Goal: Task Accomplishment & Management: Use online tool/utility

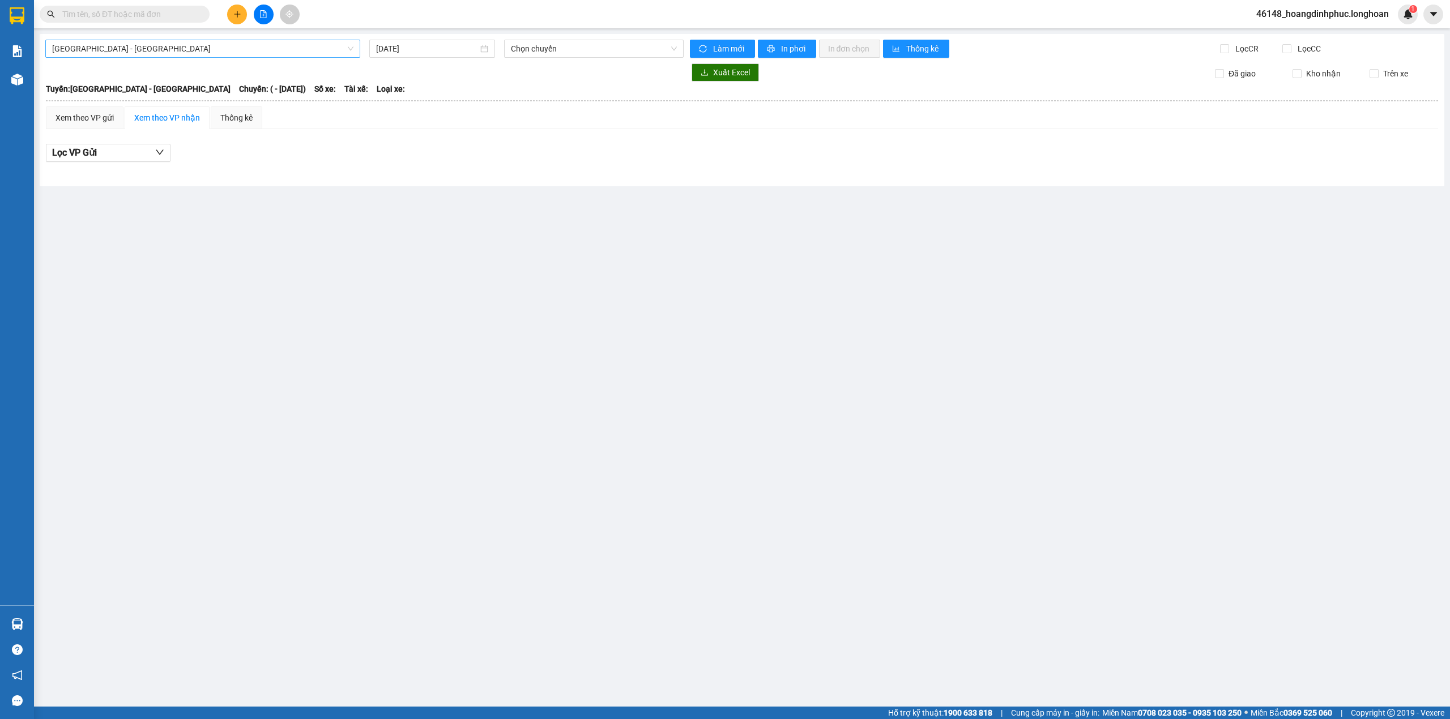
click at [245, 41] on span "[GEOGRAPHIC_DATA] - [GEOGRAPHIC_DATA]" at bounding box center [202, 48] width 301 height 17
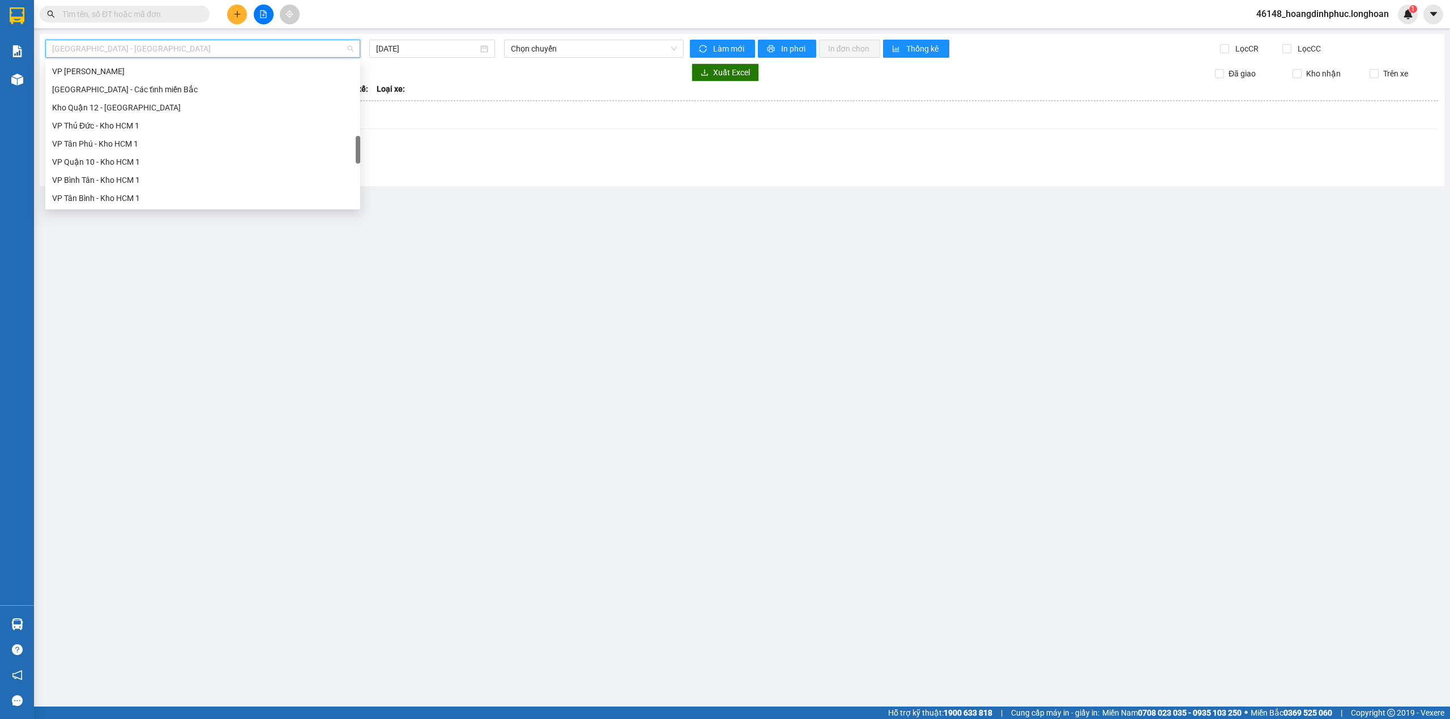
scroll to position [798, 0]
click at [138, 125] on div "Bắc [GEOGRAPHIC_DATA] QL1A" at bounding box center [202, 126] width 301 height 12
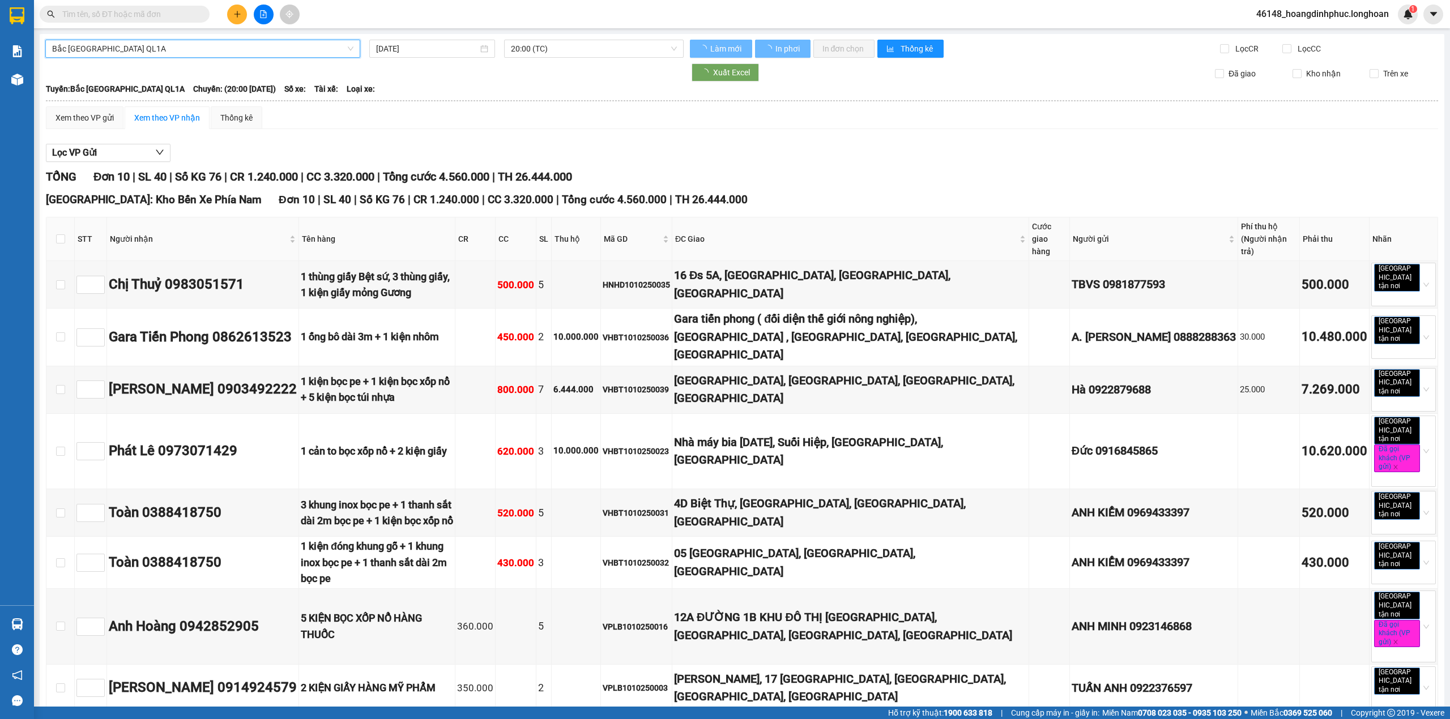
click at [222, 53] on span "Bắc [GEOGRAPHIC_DATA] QL1A" at bounding box center [202, 48] width 301 height 17
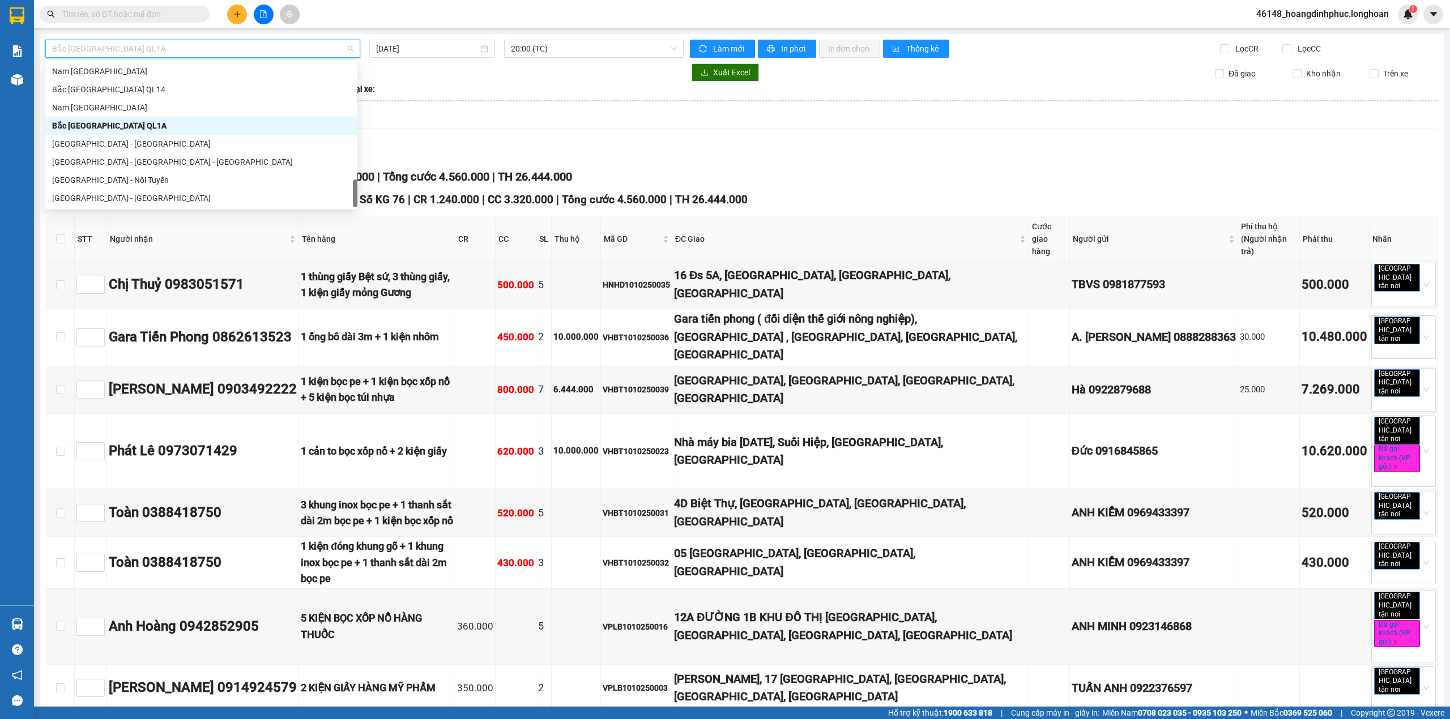
click at [222, 53] on span "Bắc [GEOGRAPHIC_DATA] QL1A" at bounding box center [202, 48] width 301 height 17
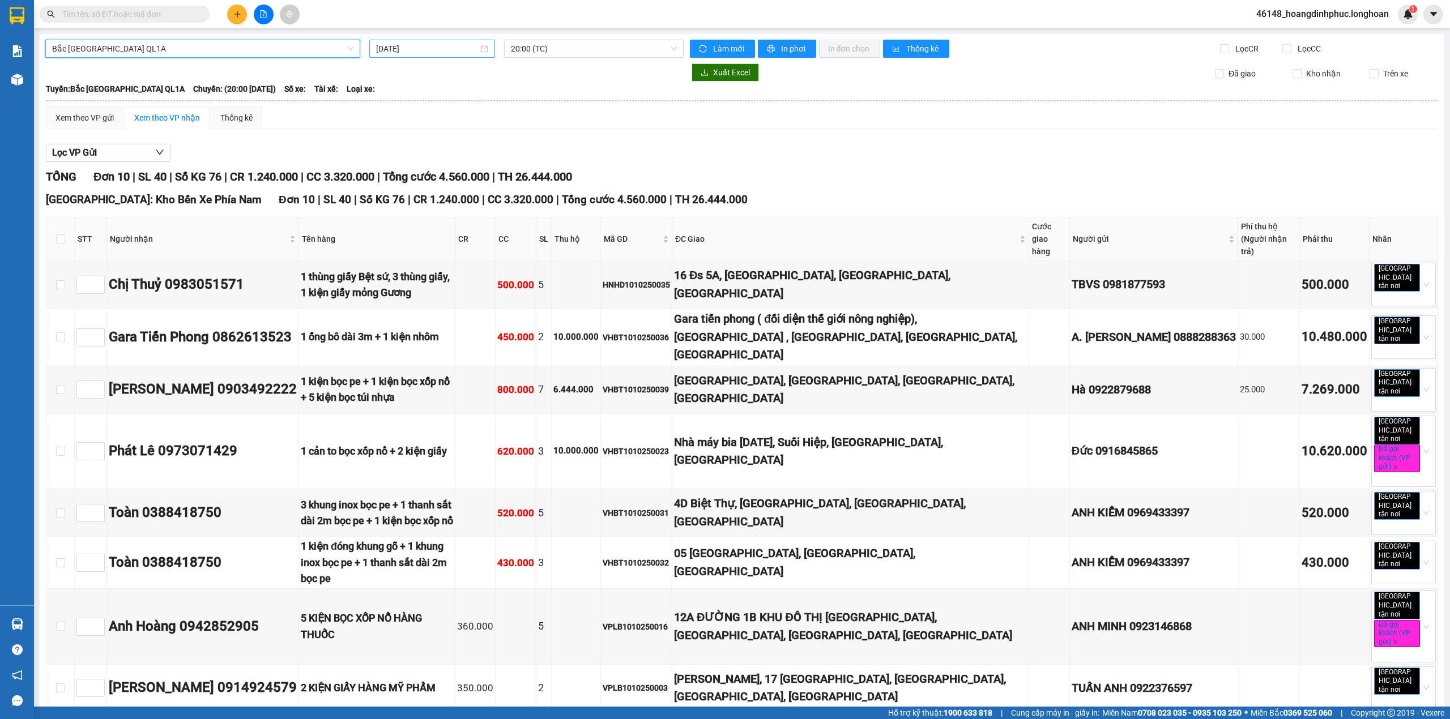
click at [406, 50] on input "[DATE]" at bounding box center [427, 48] width 102 height 12
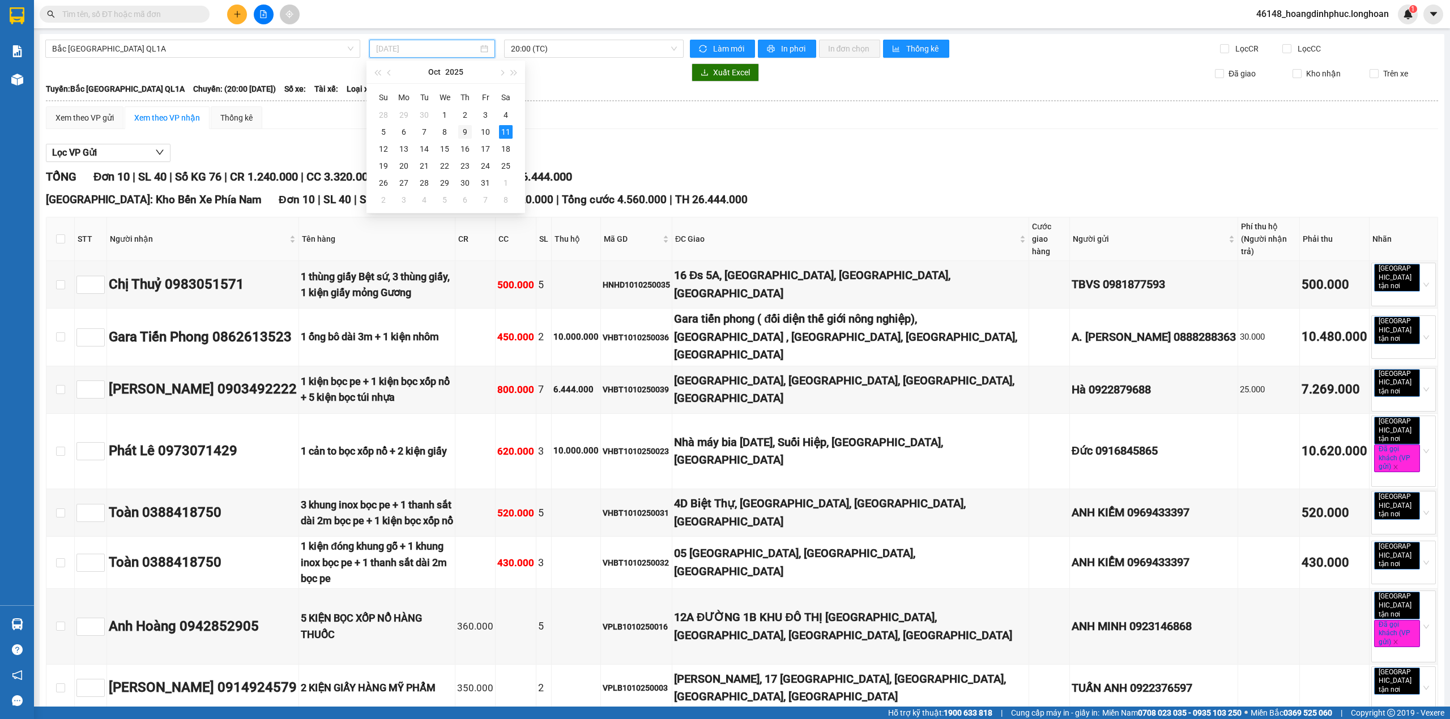
click at [459, 127] on div "9" at bounding box center [465, 132] width 14 height 14
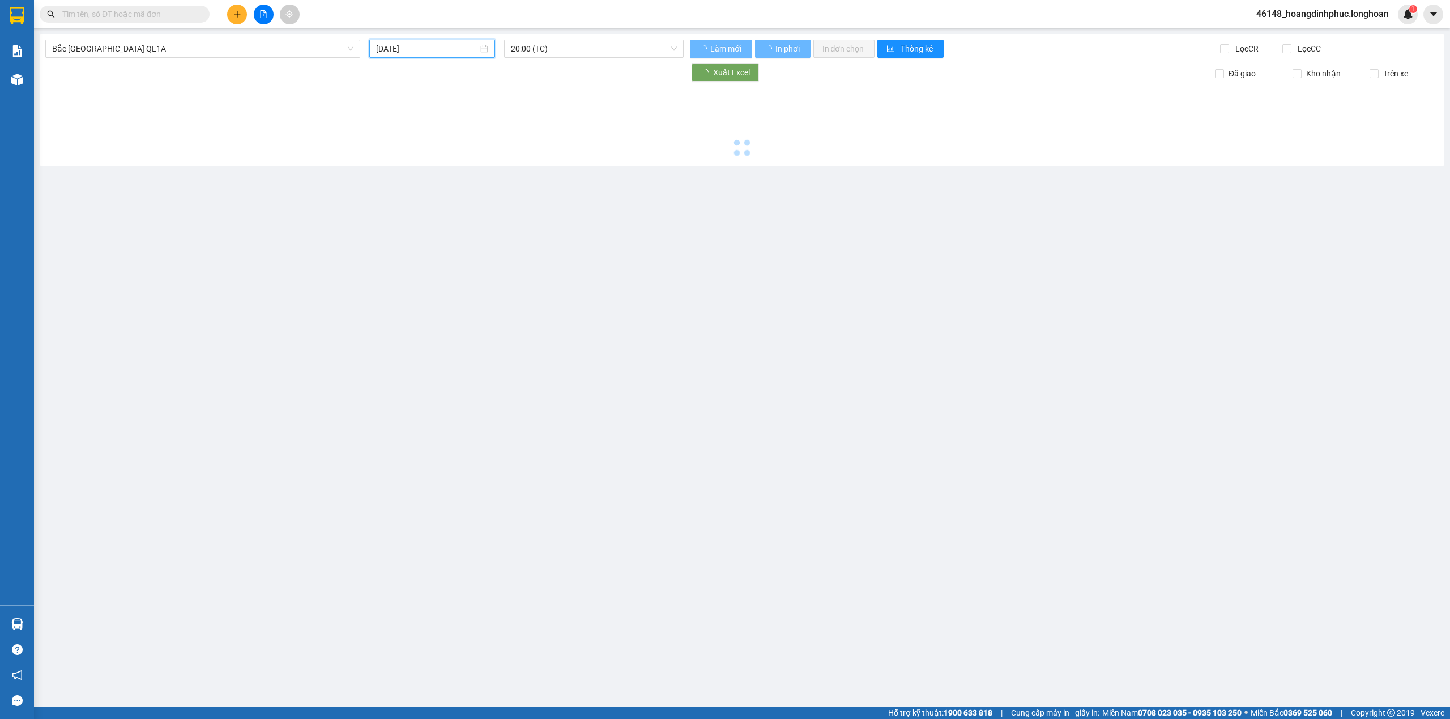
type input "[DATE]"
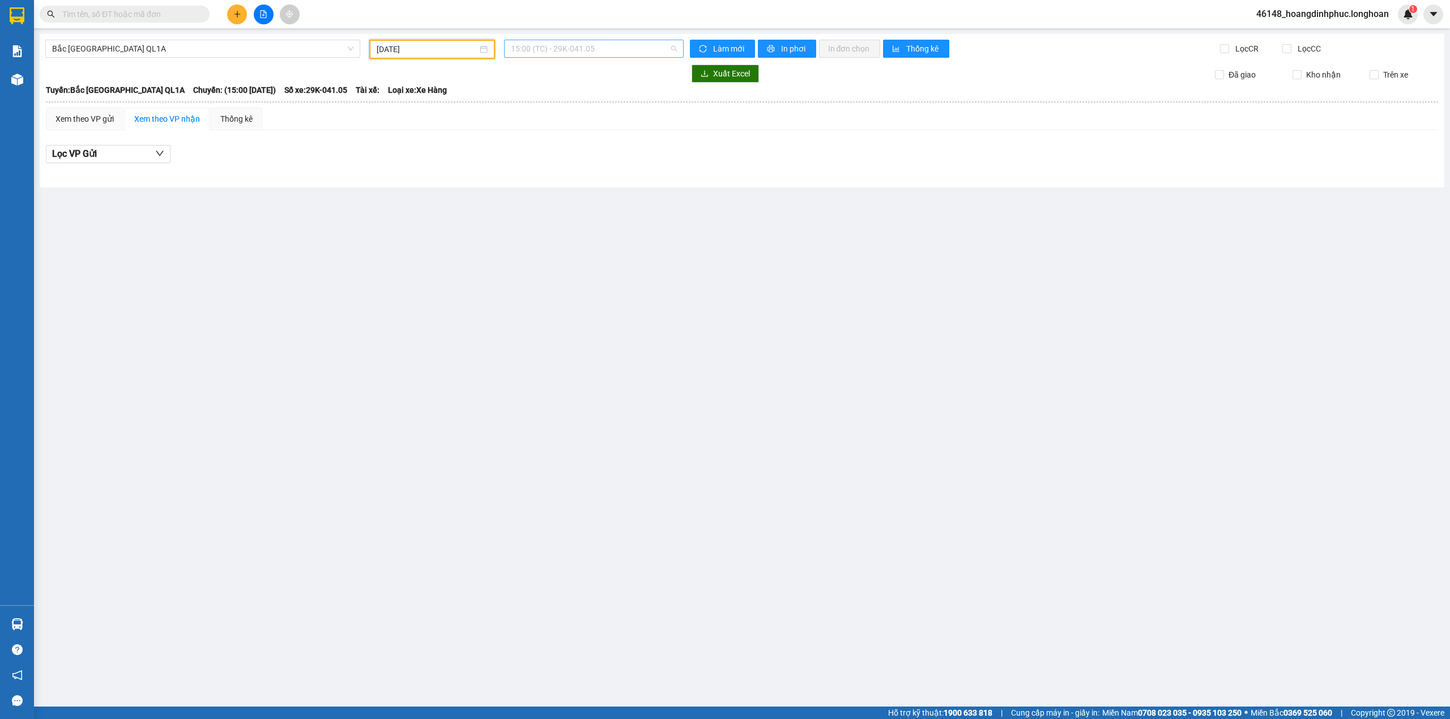
click at [561, 50] on span "15:00 (TC) - 29K-041.05" at bounding box center [594, 48] width 167 height 17
click at [560, 51] on span "15:00 (TC) - 29K-041.05" at bounding box center [594, 48] width 167 height 17
click at [560, 116] on div "23:00 (TC) - 29K-040.98" at bounding box center [555, 108] width 102 height 18
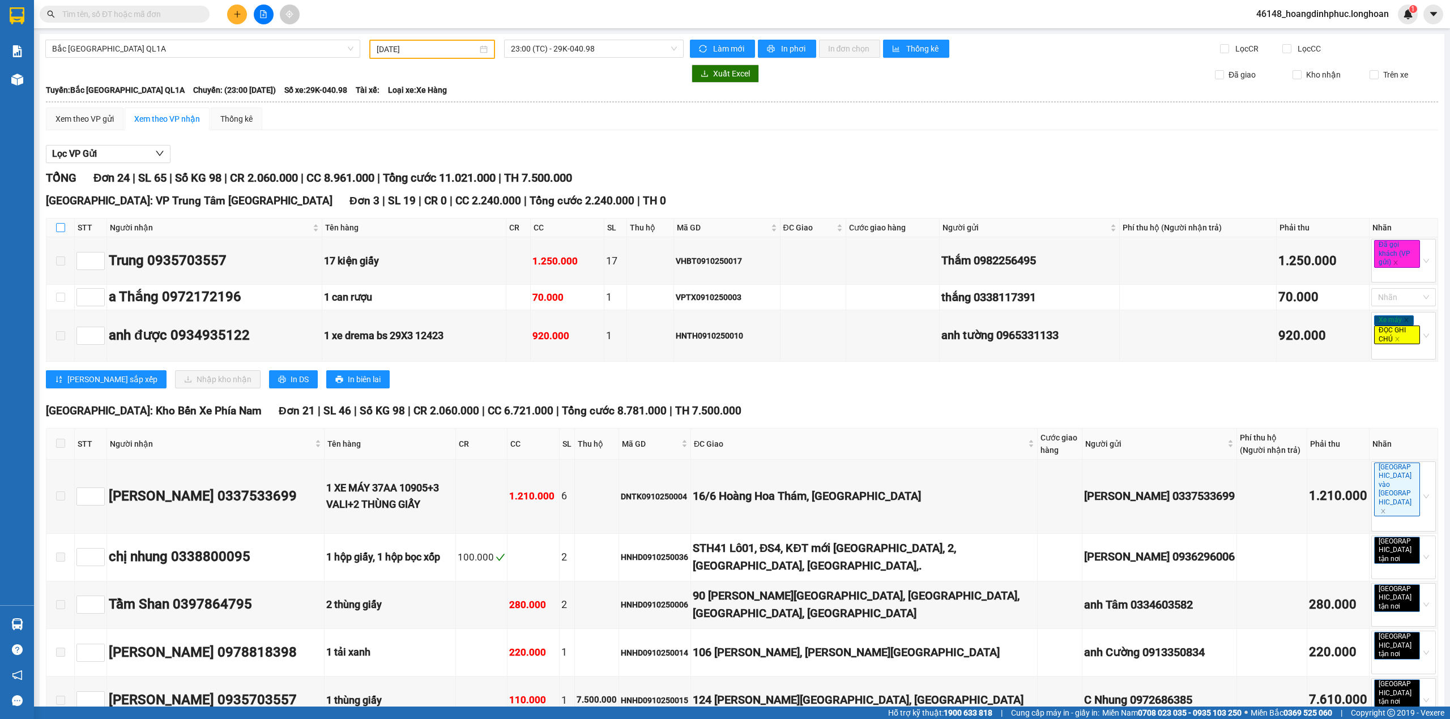
click at [56, 229] on input "checkbox" at bounding box center [60, 227] width 9 height 9
checkbox input "true"
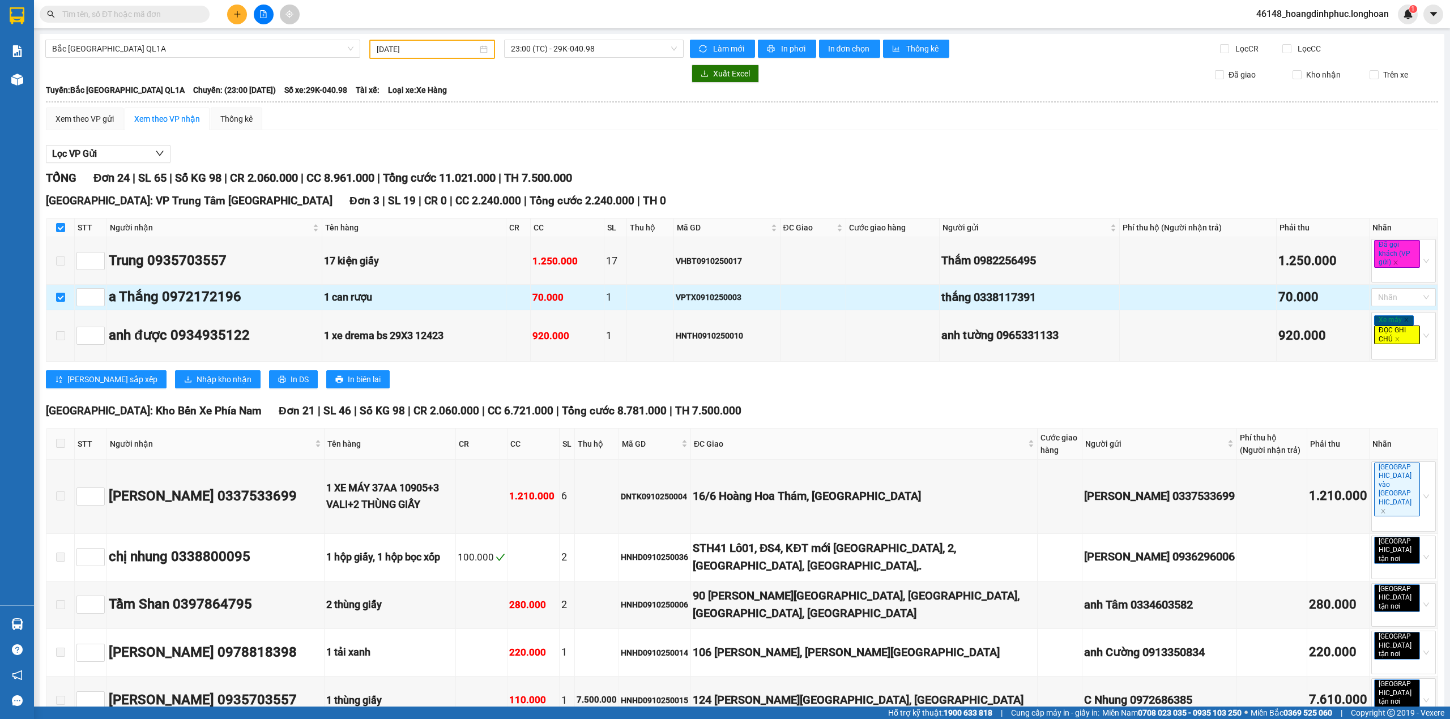
click at [55, 295] on td at bounding box center [60, 297] width 28 height 25
click at [58, 300] on input "checkbox" at bounding box center [60, 297] width 9 height 9
checkbox input "false"
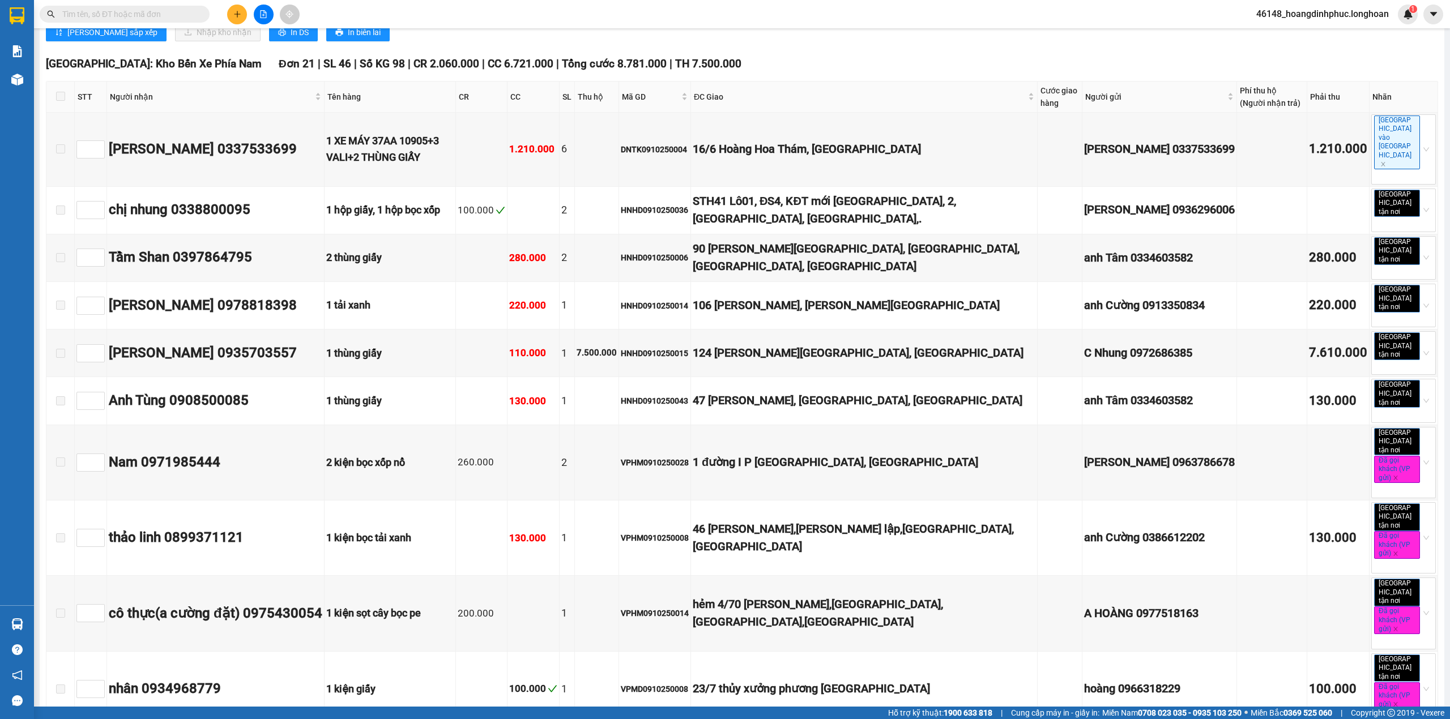
scroll to position [321, 0]
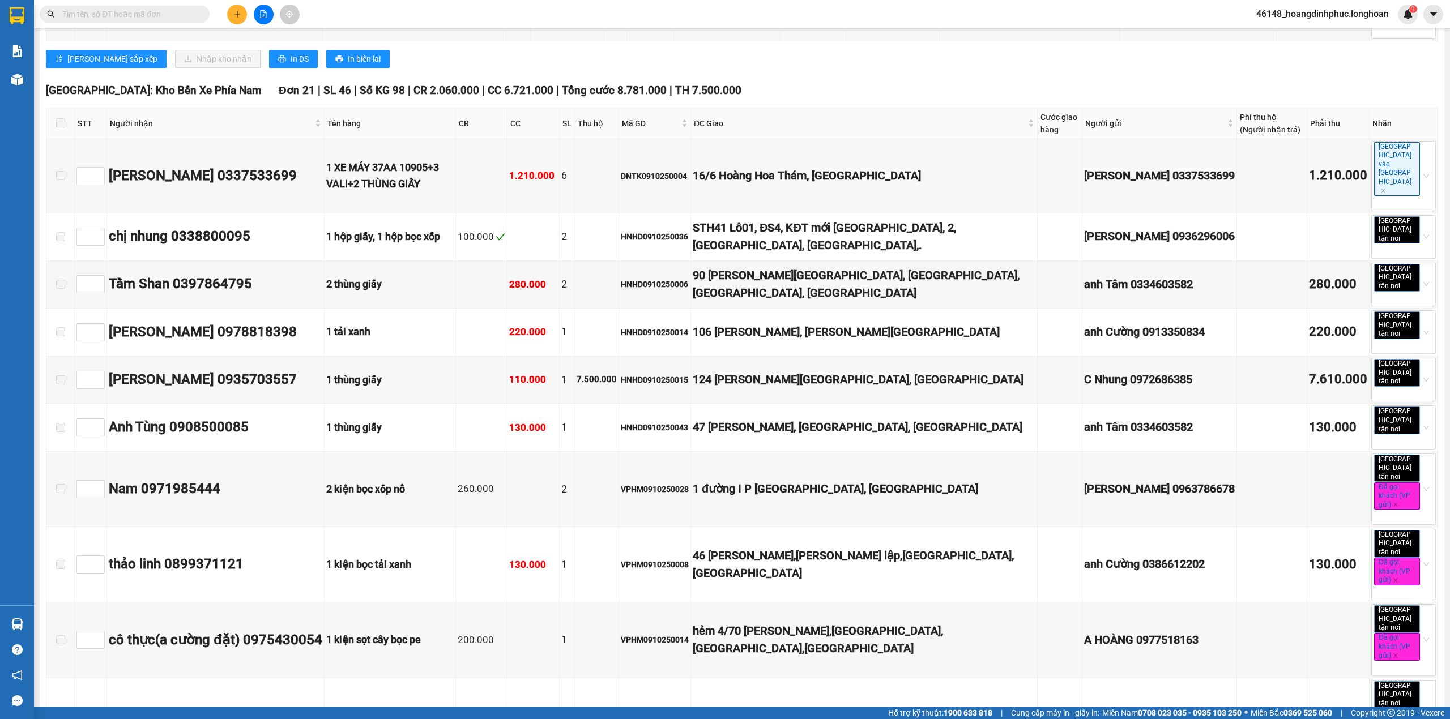
click at [126, 9] on input "text" at bounding box center [129, 14] width 134 height 12
type input "0"
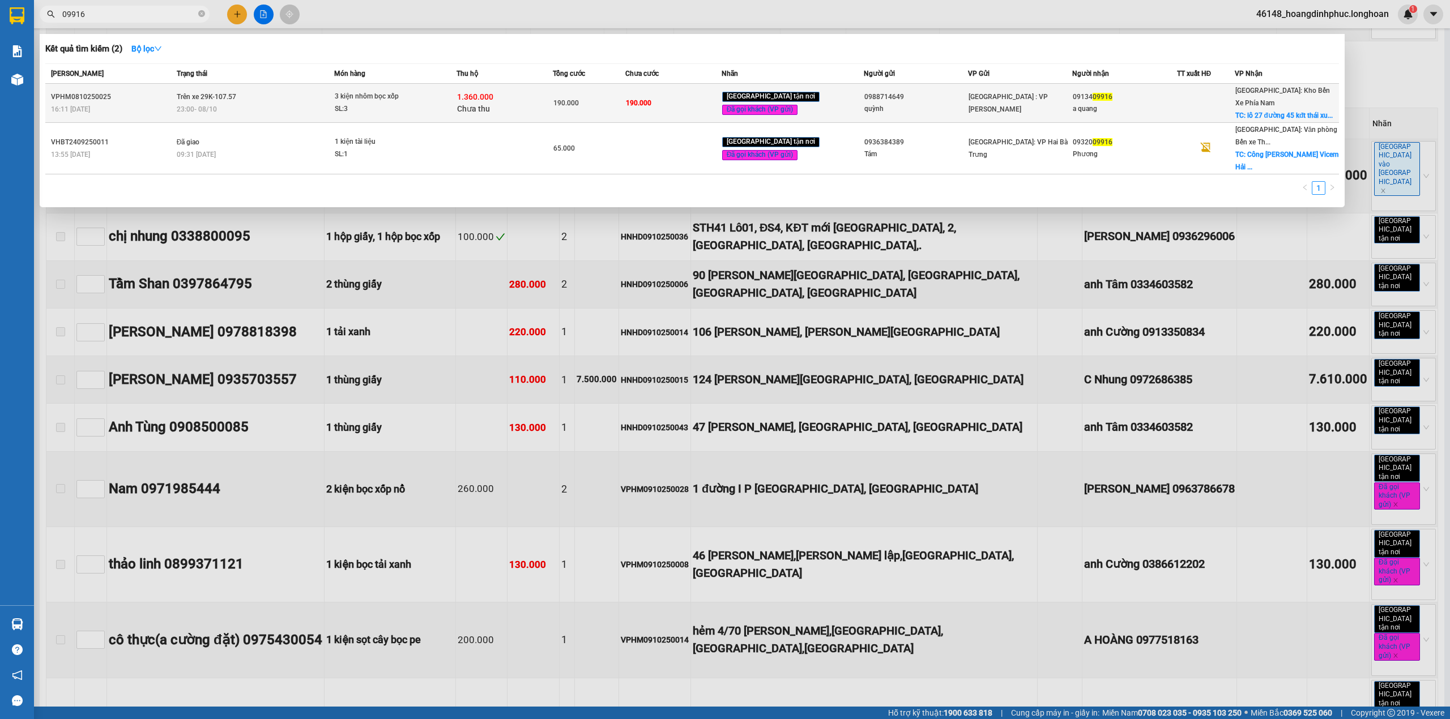
type input "09916"
click at [551, 91] on div "1.360.000 Chưa thu" at bounding box center [504, 103] width 95 height 24
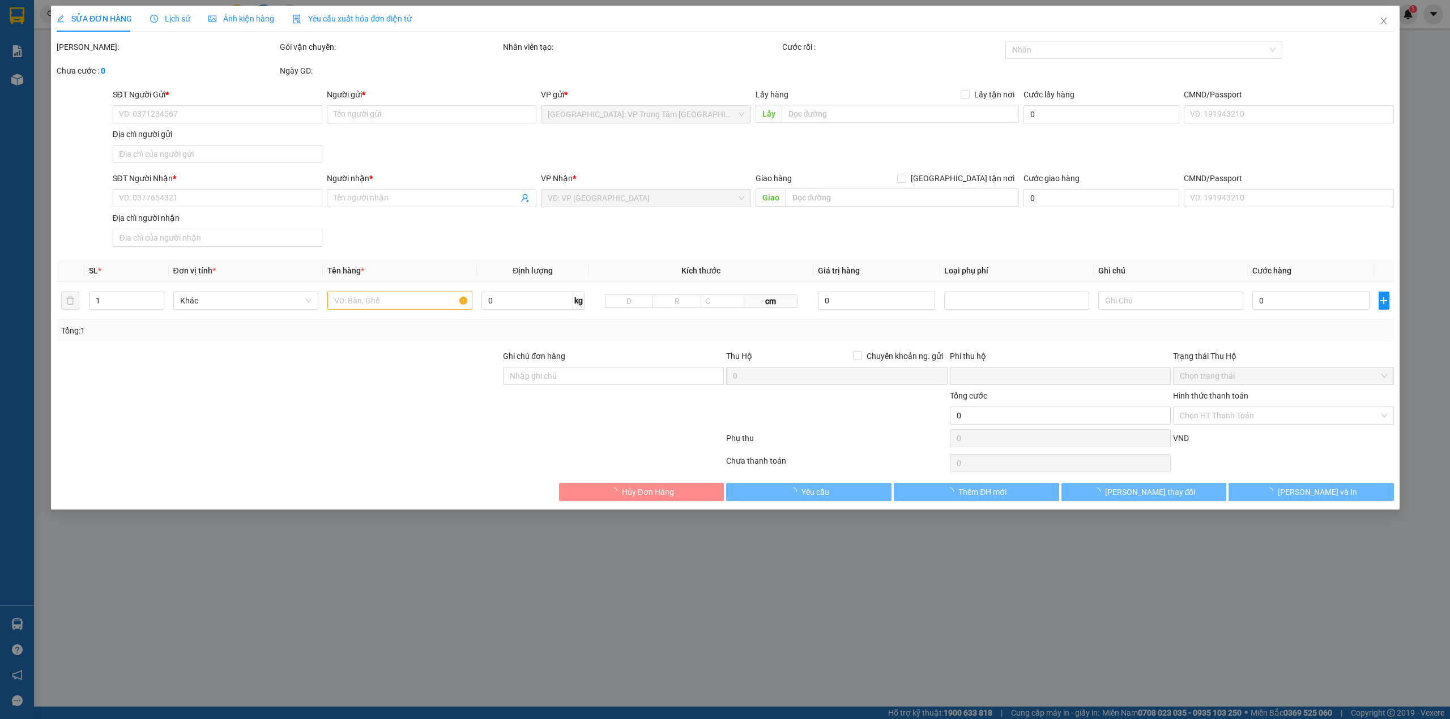
type input "0988714649"
type input "quỳnh"
type input "0913409916"
type input "a quang"
checkbox input "true"
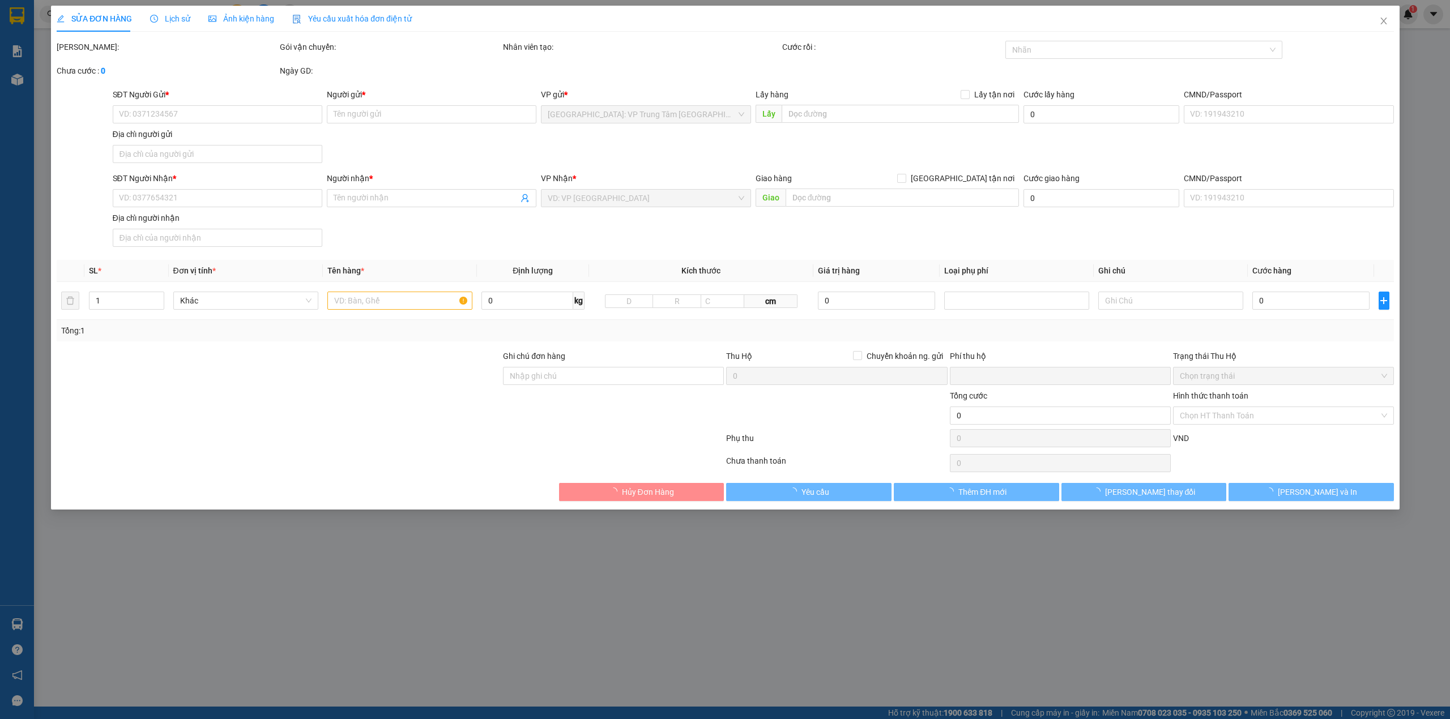
type input "lô 27 đường 45 [PERSON_NAME][GEOGRAPHIC_DATA],[GEOGRAPHIC_DATA],[GEOGRAPHIC_DAT…"
type input "k bao cong"
type input "190.000"
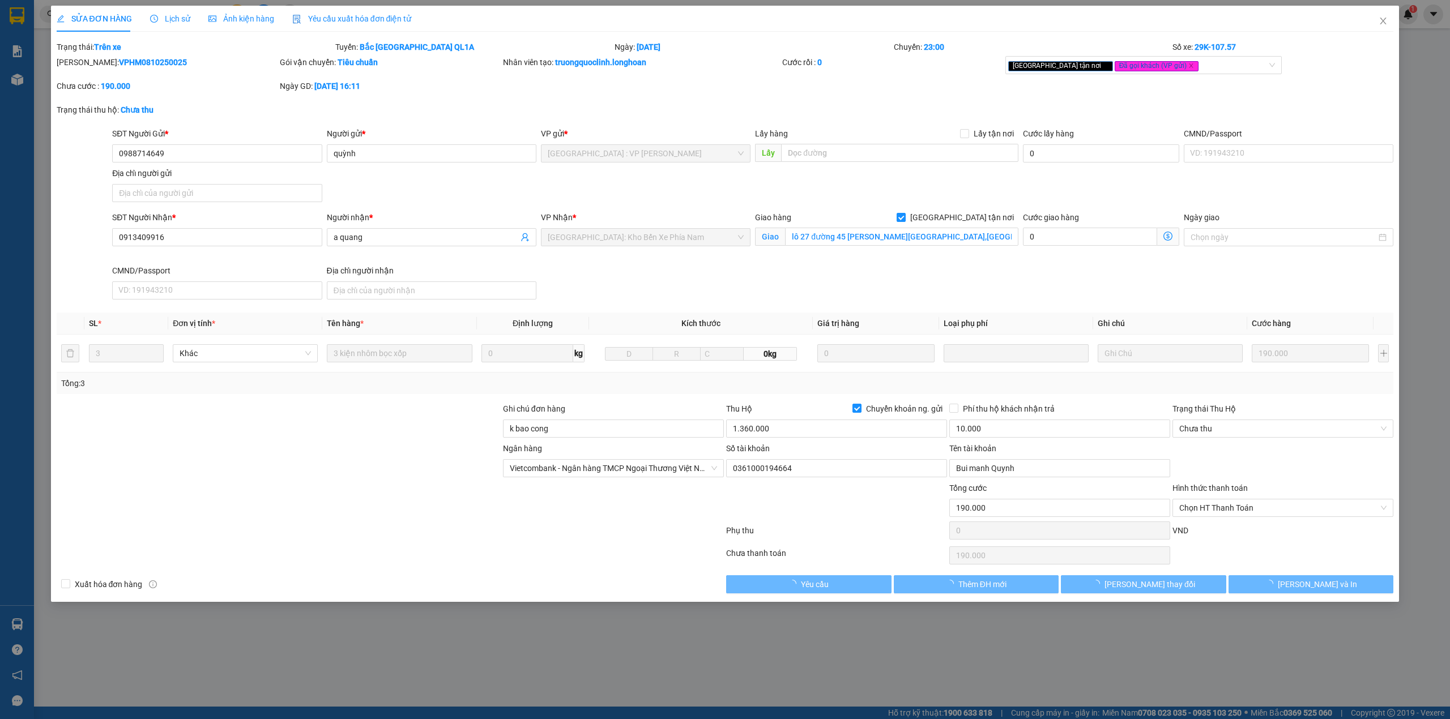
click at [176, 15] on span "Lịch sử" at bounding box center [170, 18] width 40 height 9
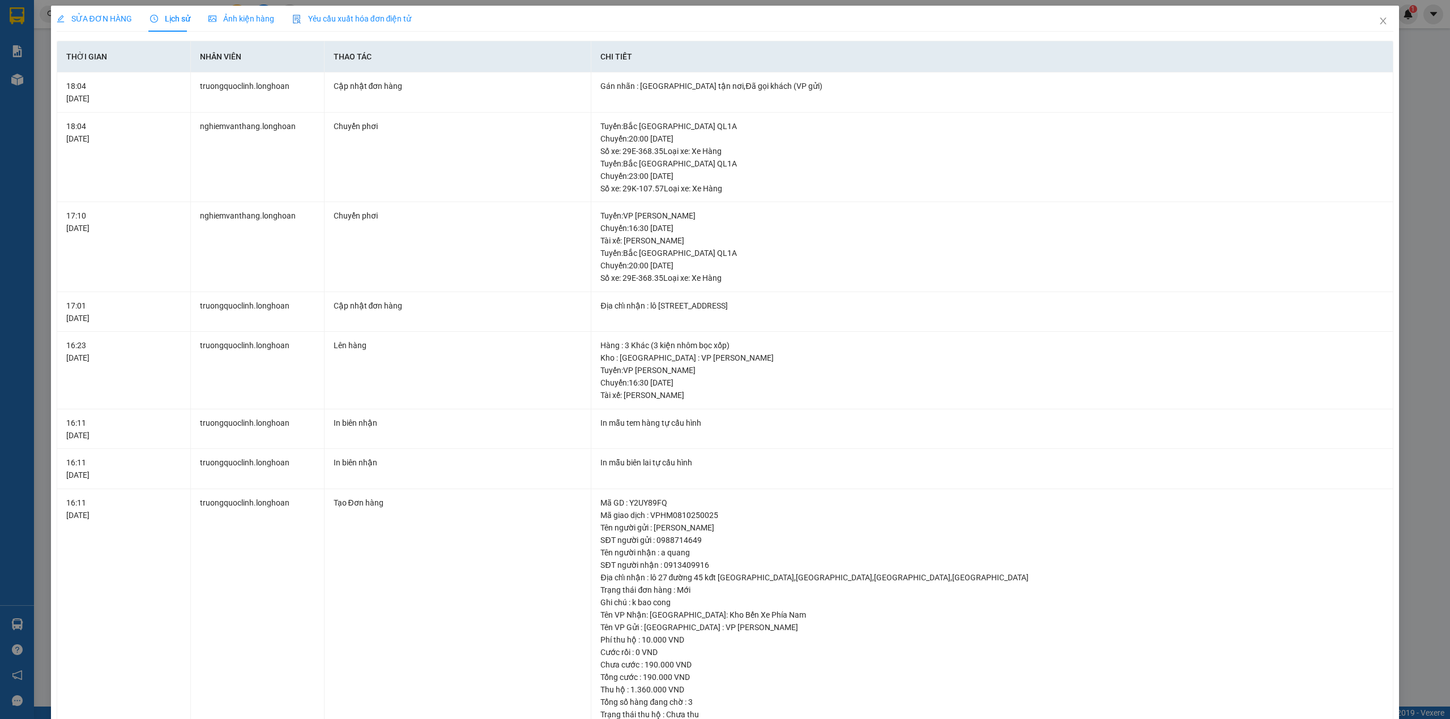
click at [95, 14] on span "SỬA ĐƠN HÀNG" at bounding box center [94, 18] width 75 height 9
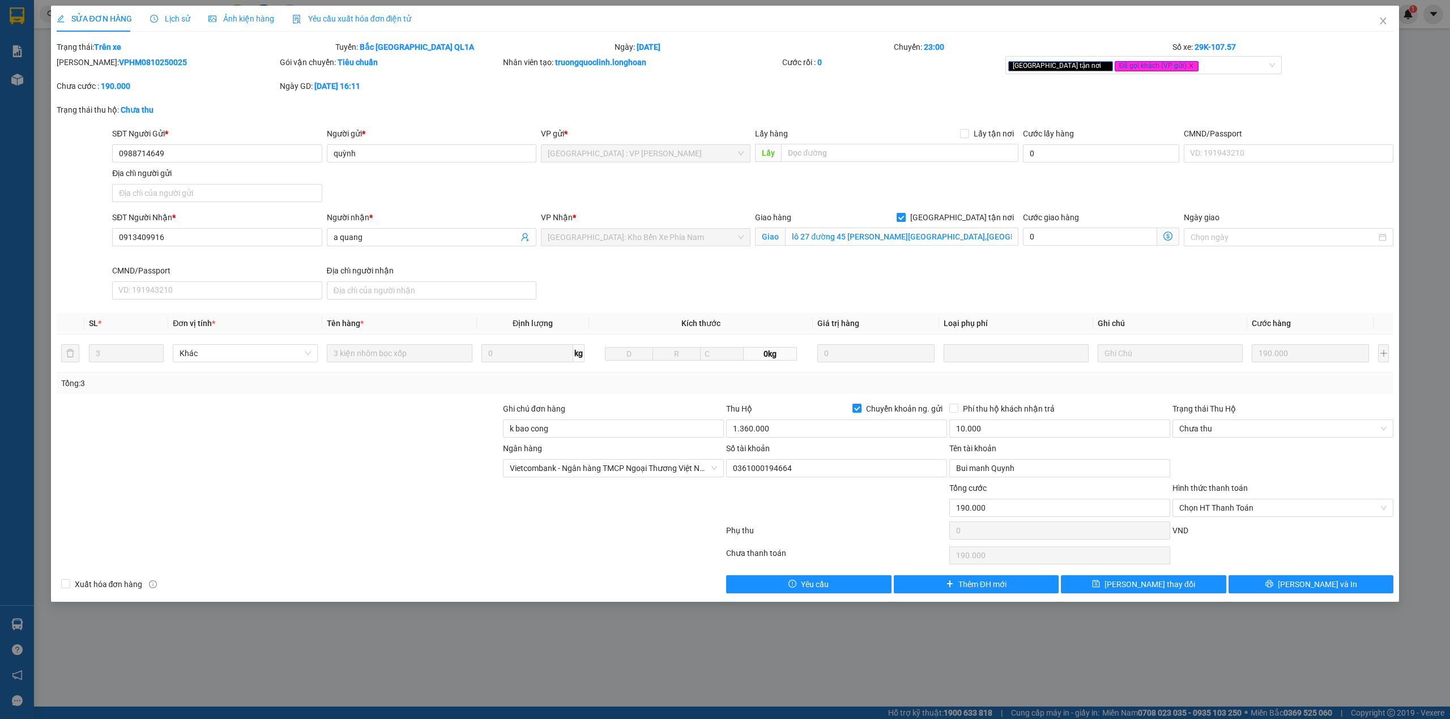
click at [185, 20] on span "Lịch sử" at bounding box center [170, 18] width 40 height 9
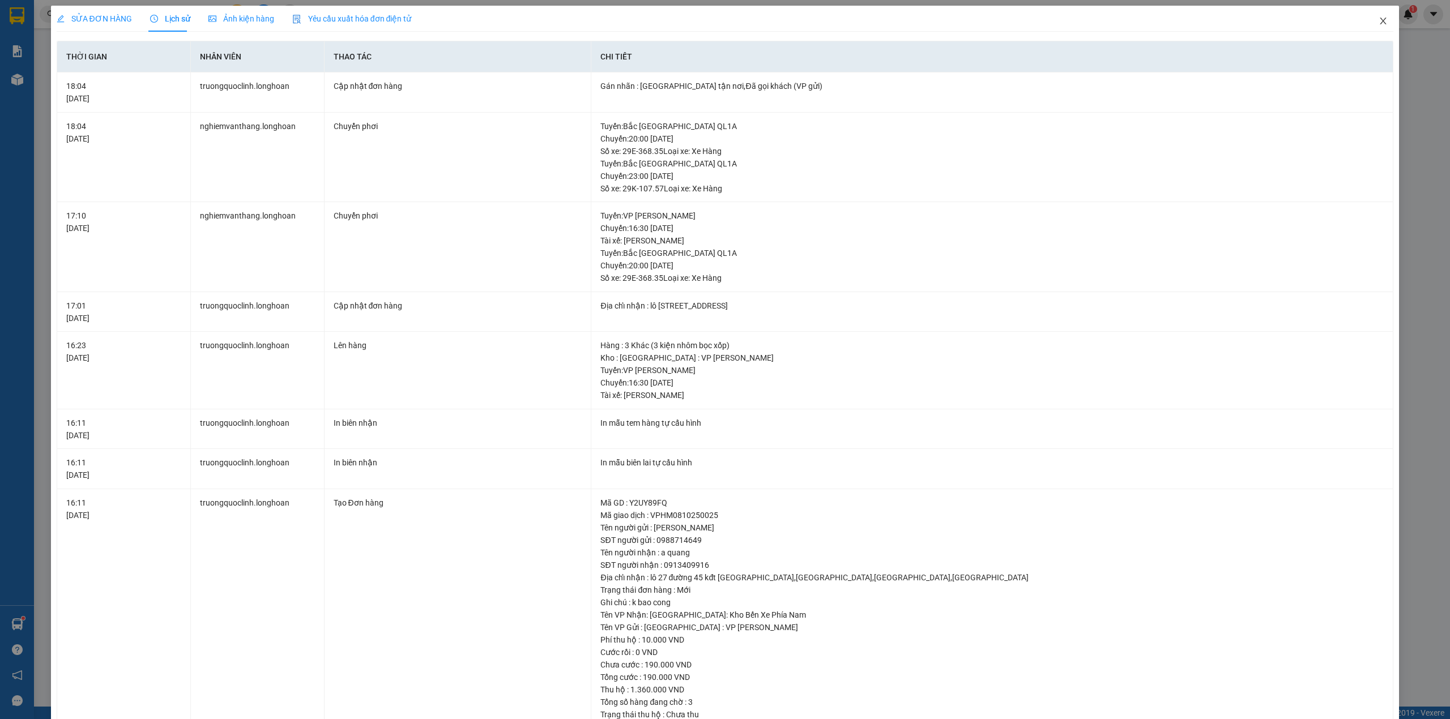
click at [1378, 19] on span "Close" at bounding box center [1383, 22] width 32 height 32
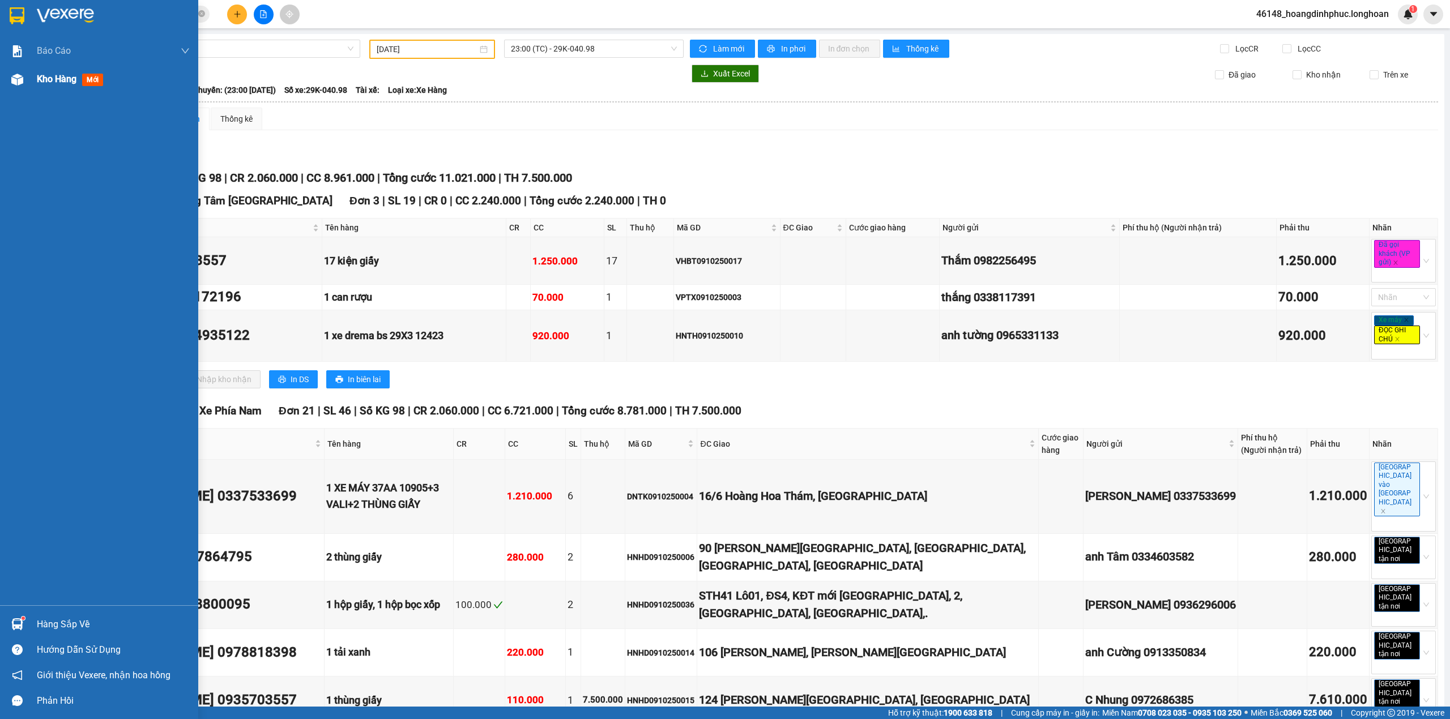
click at [35, 73] on div "Kho hàng mới" at bounding box center [99, 79] width 198 height 28
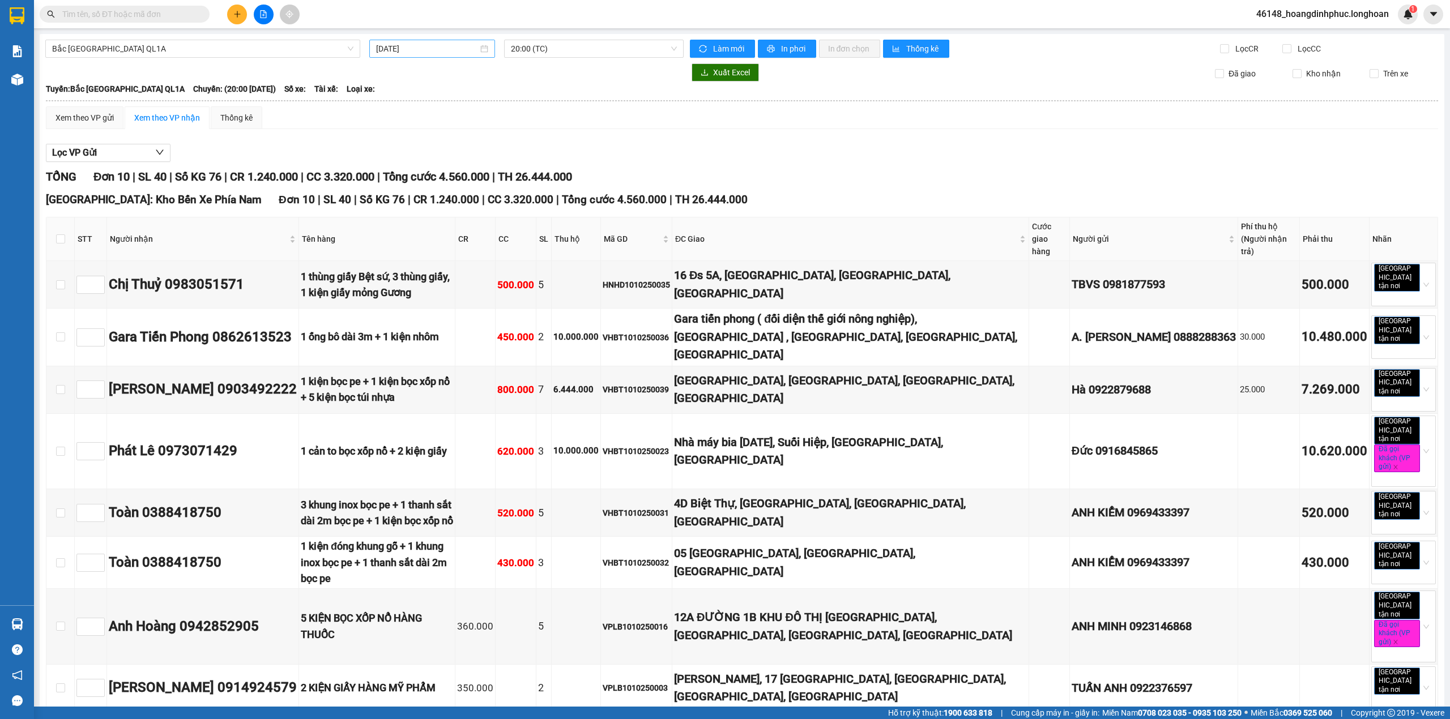
click at [474, 45] on input "[DATE]" at bounding box center [427, 48] width 102 height 12
click at [435, 133] on td "8" at bounding box center [444, 131] width 20 height 17
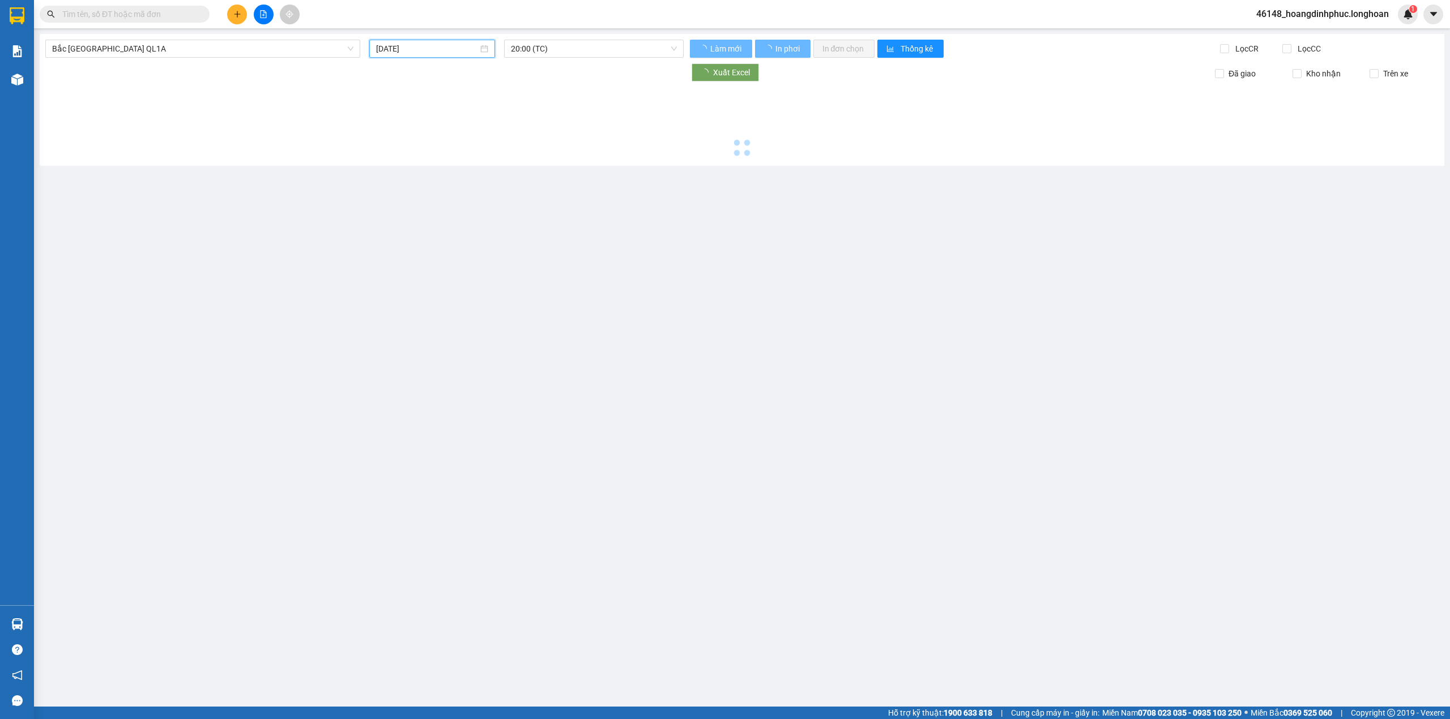
type input "[DATE]"
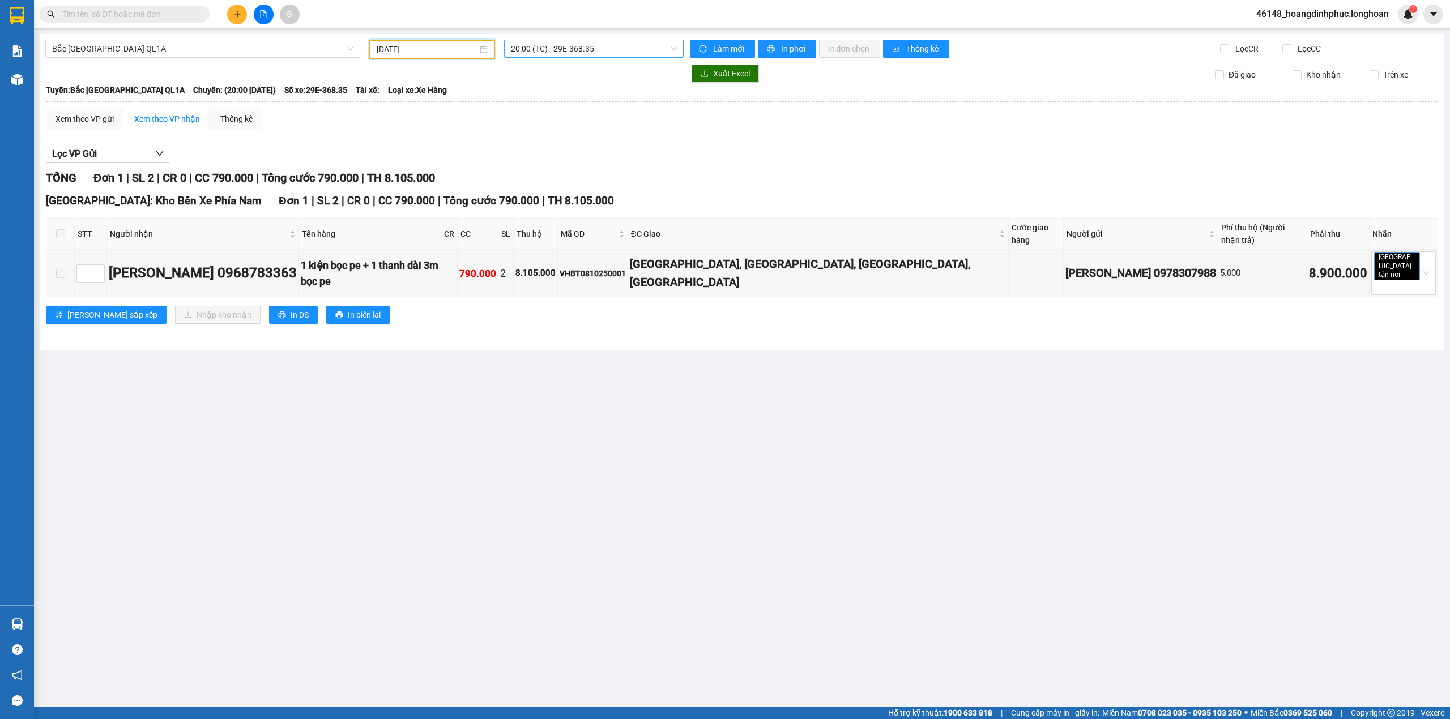
click at [589, 50] on span "20:00 (TC) - 29E-368.35" at bounding box center [594, 48] width 167 height 17
click at [565, 100] on div "23:00 (TC) - 29K-107.57" at bounding box center [555, 108] width 102 height 18
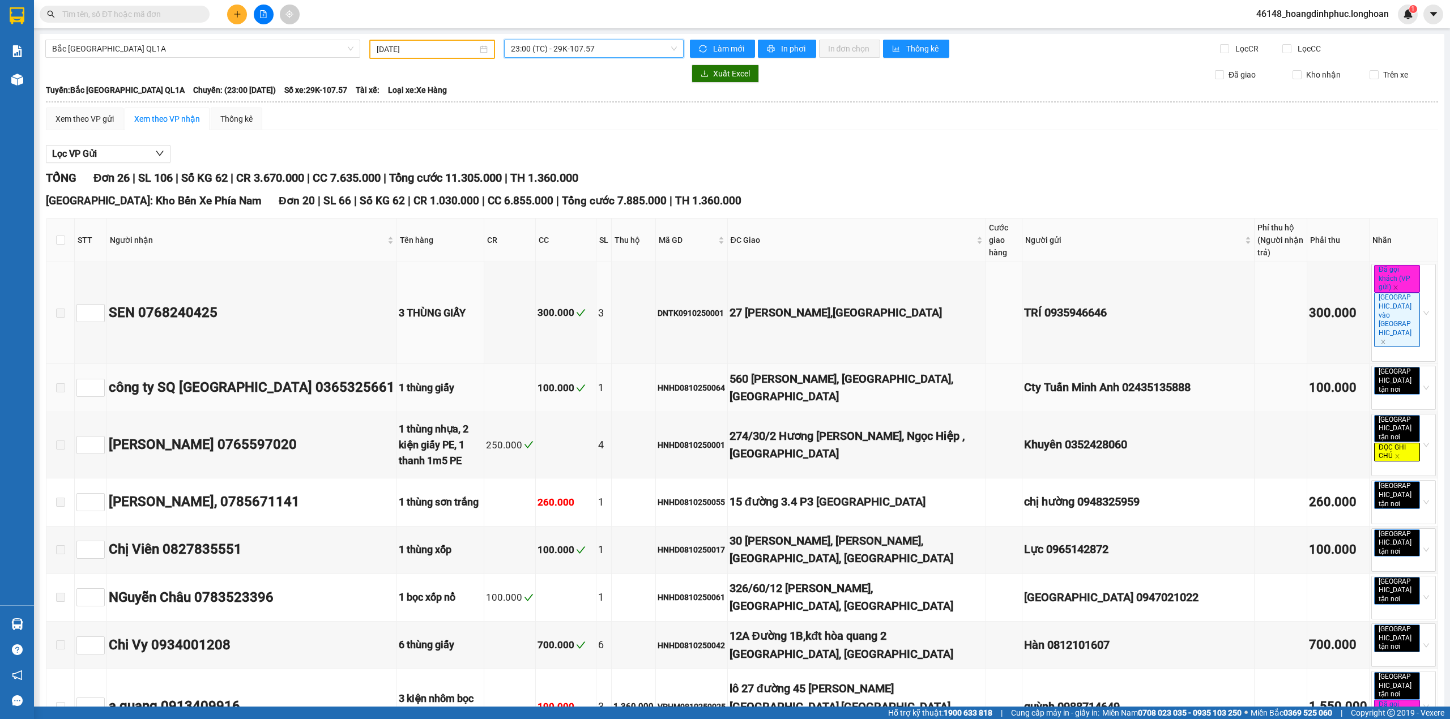
scroll to position [106, 0]
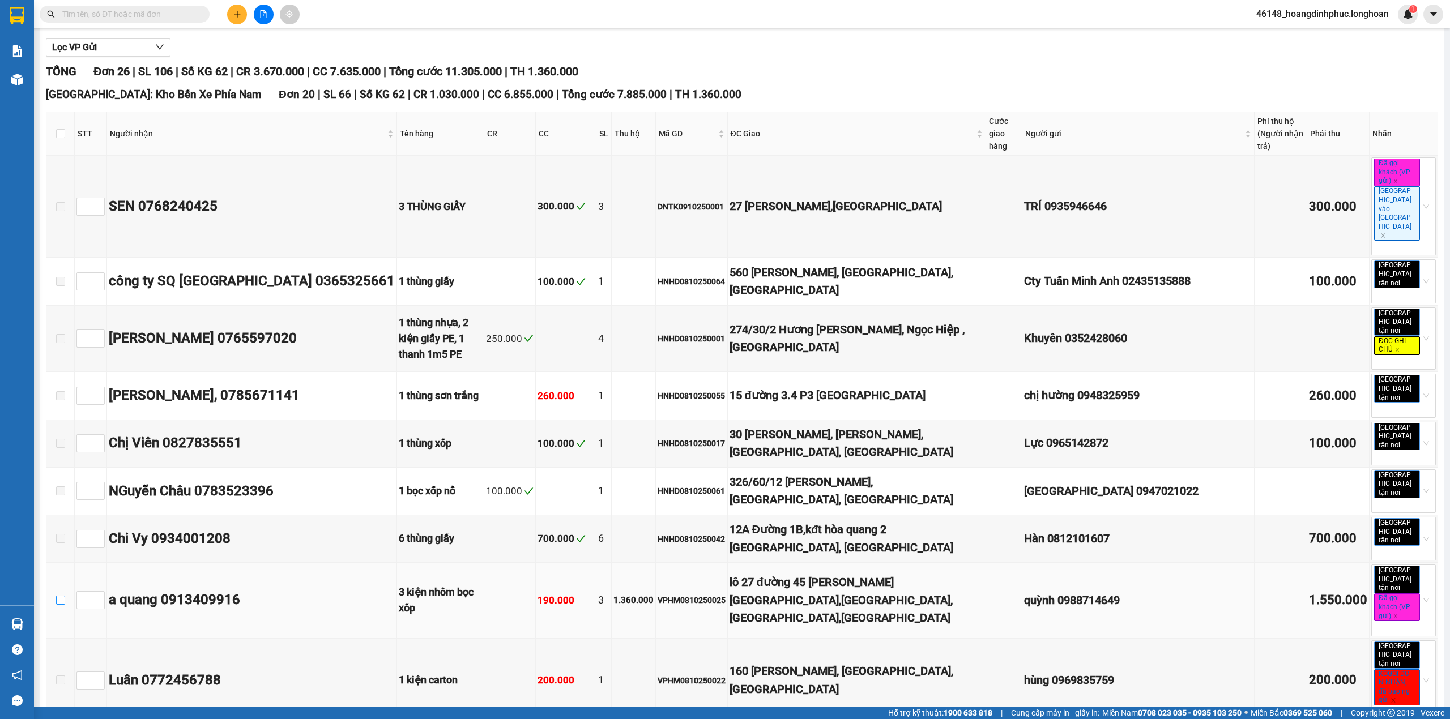
click at [57, 596] on input "checkbox" at bounding box center [60, 600] width 9 height 9
checkbox input "true"
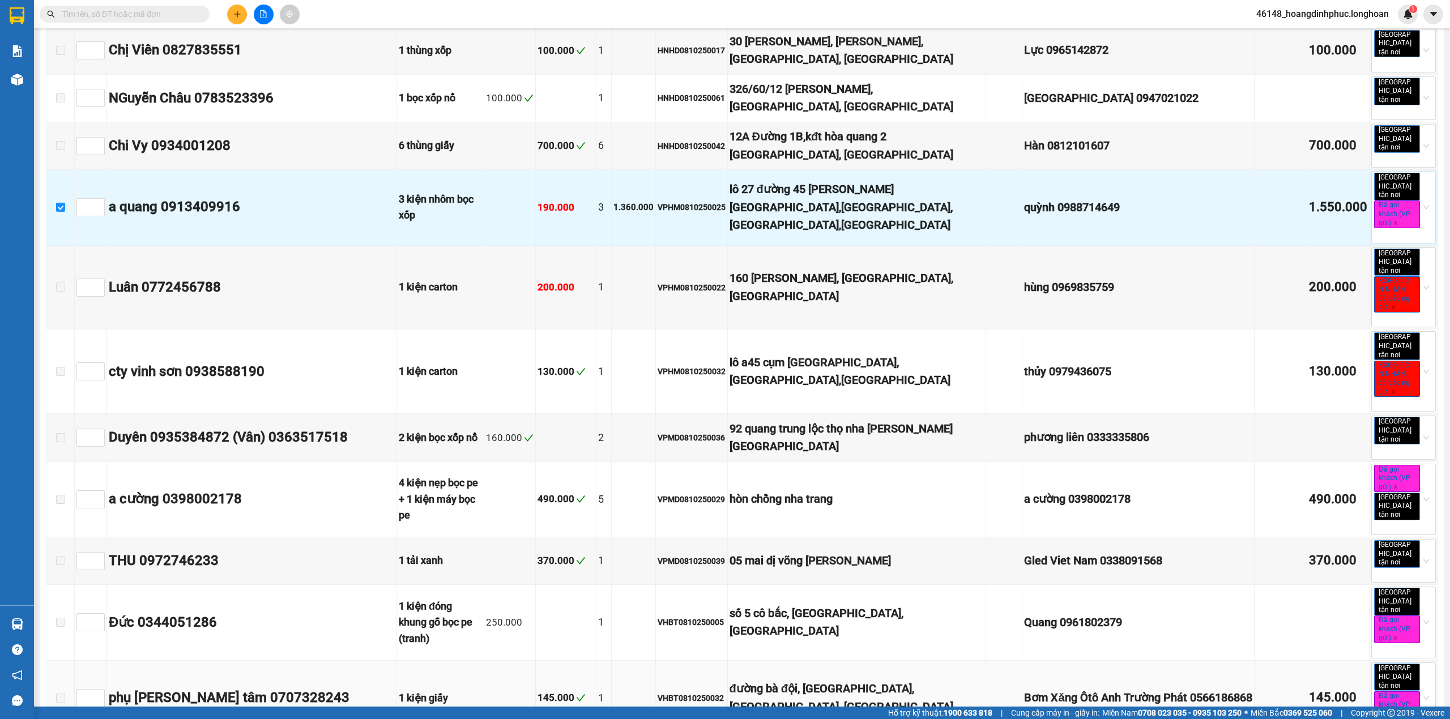
scroll to position [726, 0]
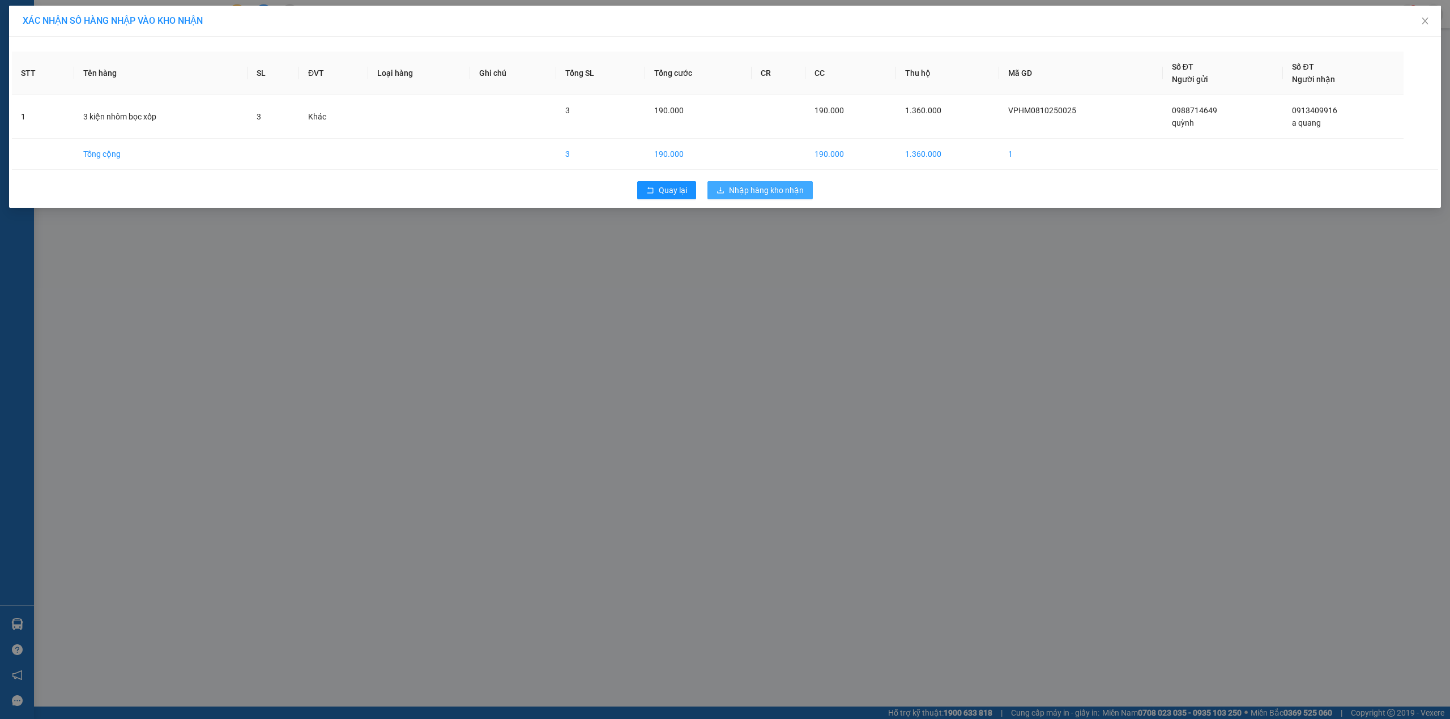
click at [780, 194] on span "Nhập hàng kho nhận" at bounding box center [766, 190] width 75 height 12
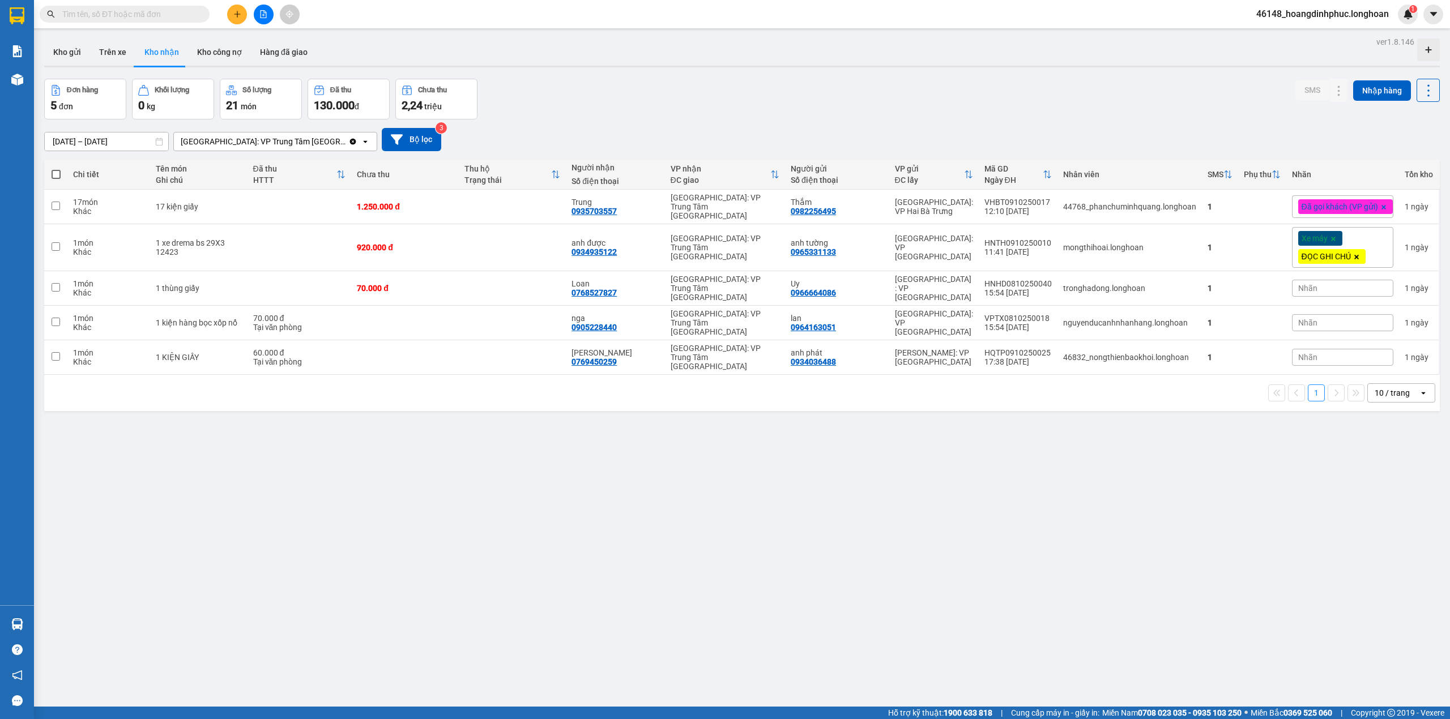
click at [20, 74] on img at bounding box center [17, 80] width 12 height 12
click at [610, 453] on div "ver 1.8.146 Kho gửi Trên xe Kho nhận Kho công nợ Hàng đã giao Đơn hàng 5 đơn Kh…" at bounding box center [742, 393] width 1405 height 719
click at [262, 9] on button at bounding box center [264, 15] width 20 height 20
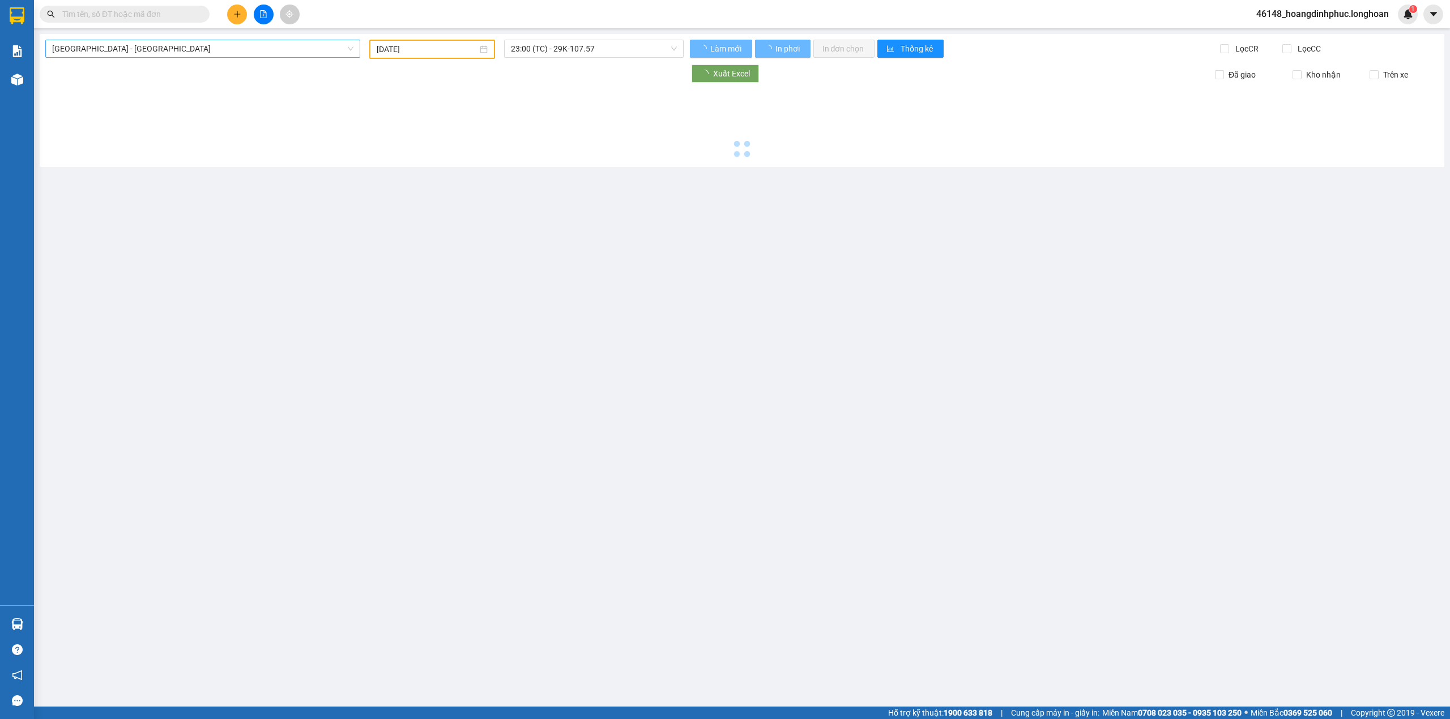
click at [243, 46] on span "[GEOGRAPHIC_DATA] - [GEOGRAPHIC_DATA]" at bounding box center [202, 48] width 301 height 17
type input "[DATE]"
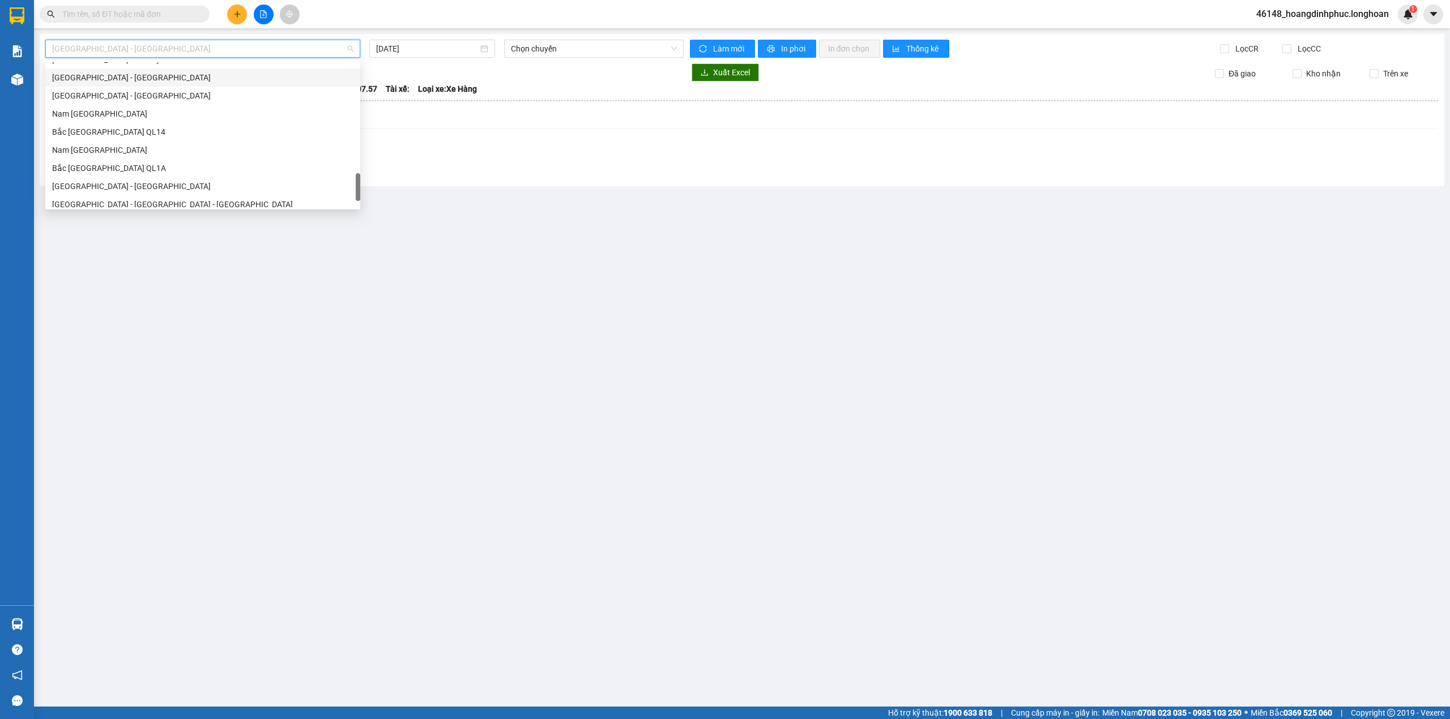
scroll to position [798, 0]
click at [114, 109] on div "Nam [GEOGRAPHIC_DATA]" at bounding box center [202, 107] width 301 height 12
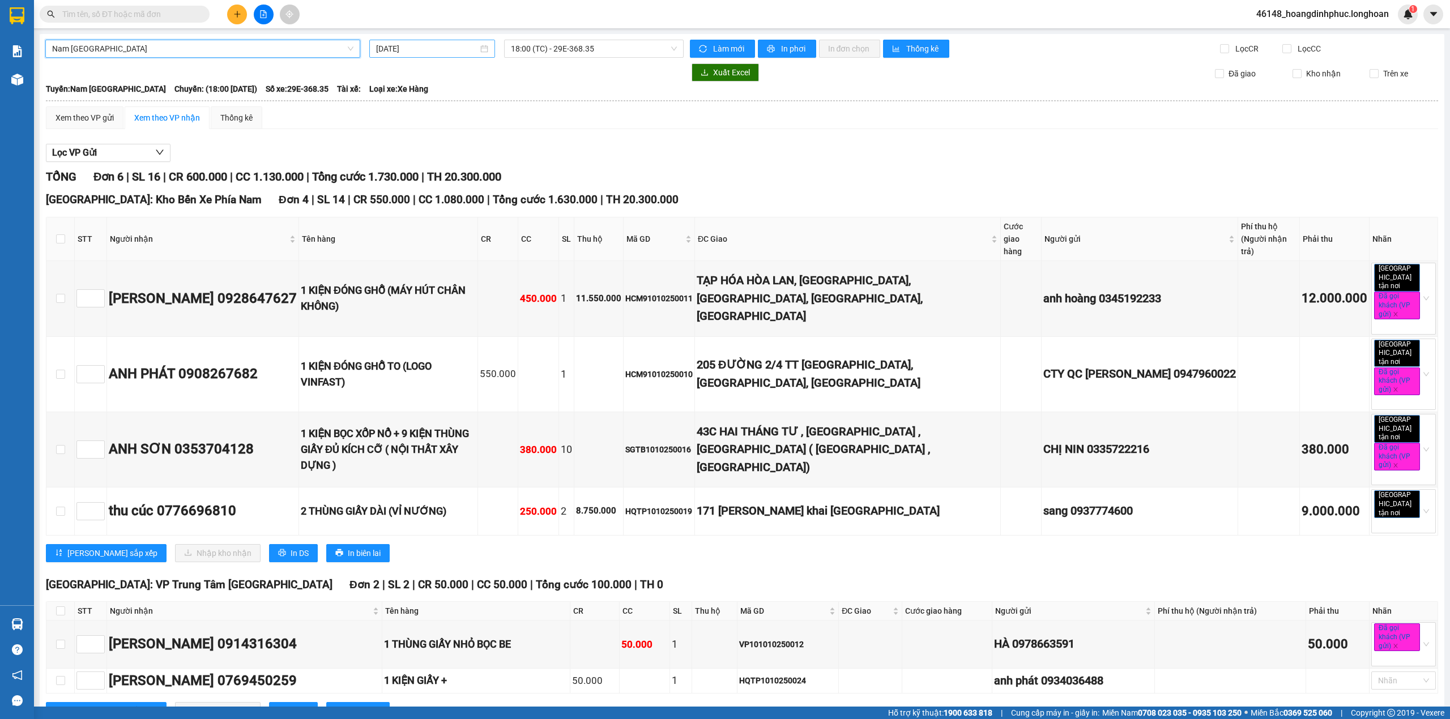
click at [419, 51] on input "[DATE]" at bounding box center [427, 48] width 102 height 12
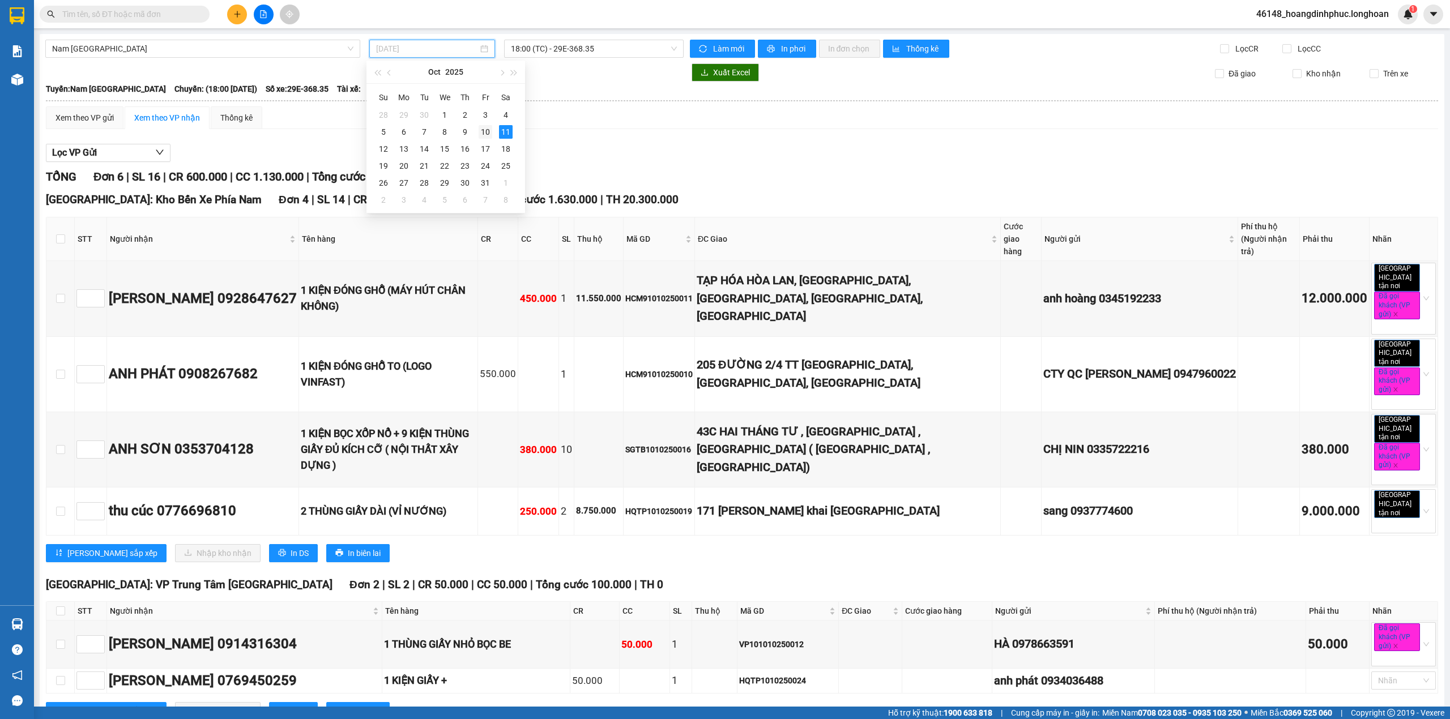
click at [488, 134] on div "10" at bounding box center [486, 132] width 14 height 14
type input "[DATE]"
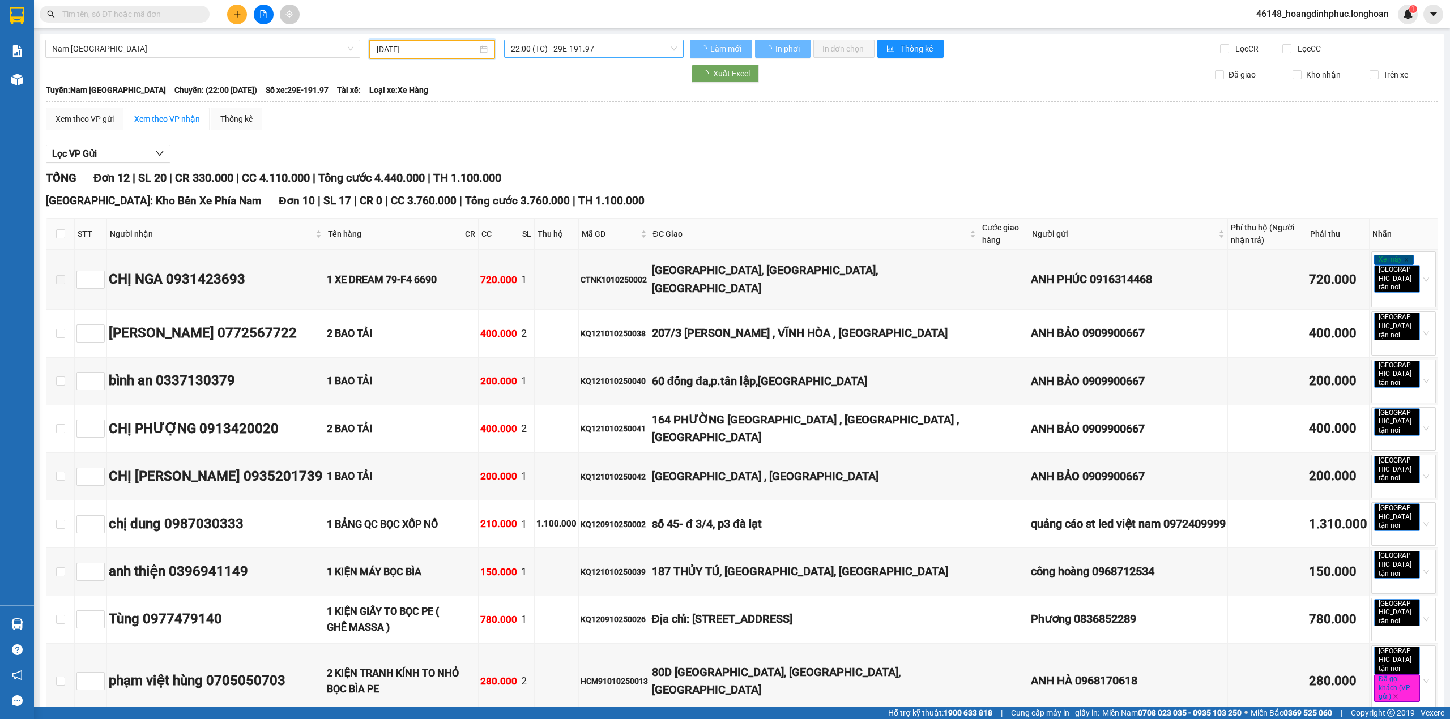
click at [619, 52] on span "22:00 (TC) - 29E-191.97" at bounding box center [594, 48] width 167 height 17
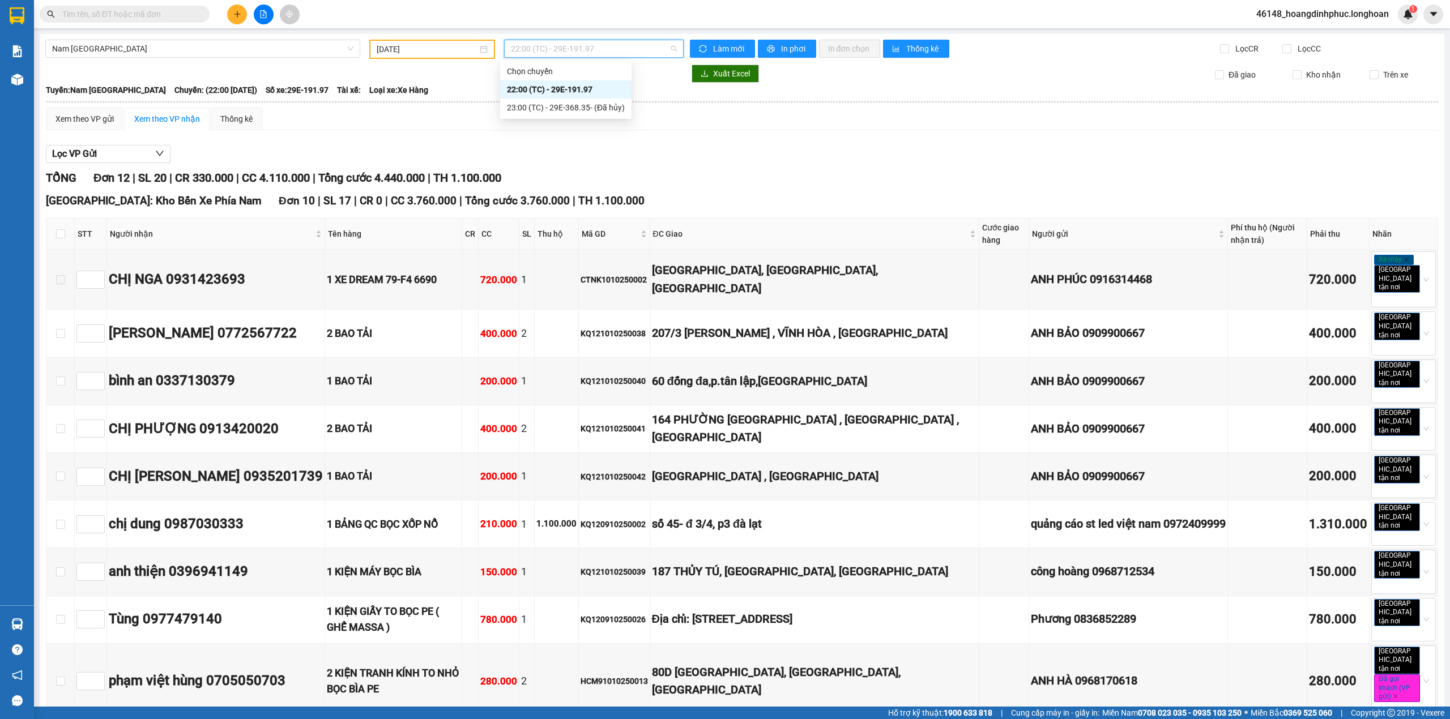
click at [619, 52] on span "22:00 (TC) - 29E-191.97" at bounding box center [594, 48] width 167 height 17
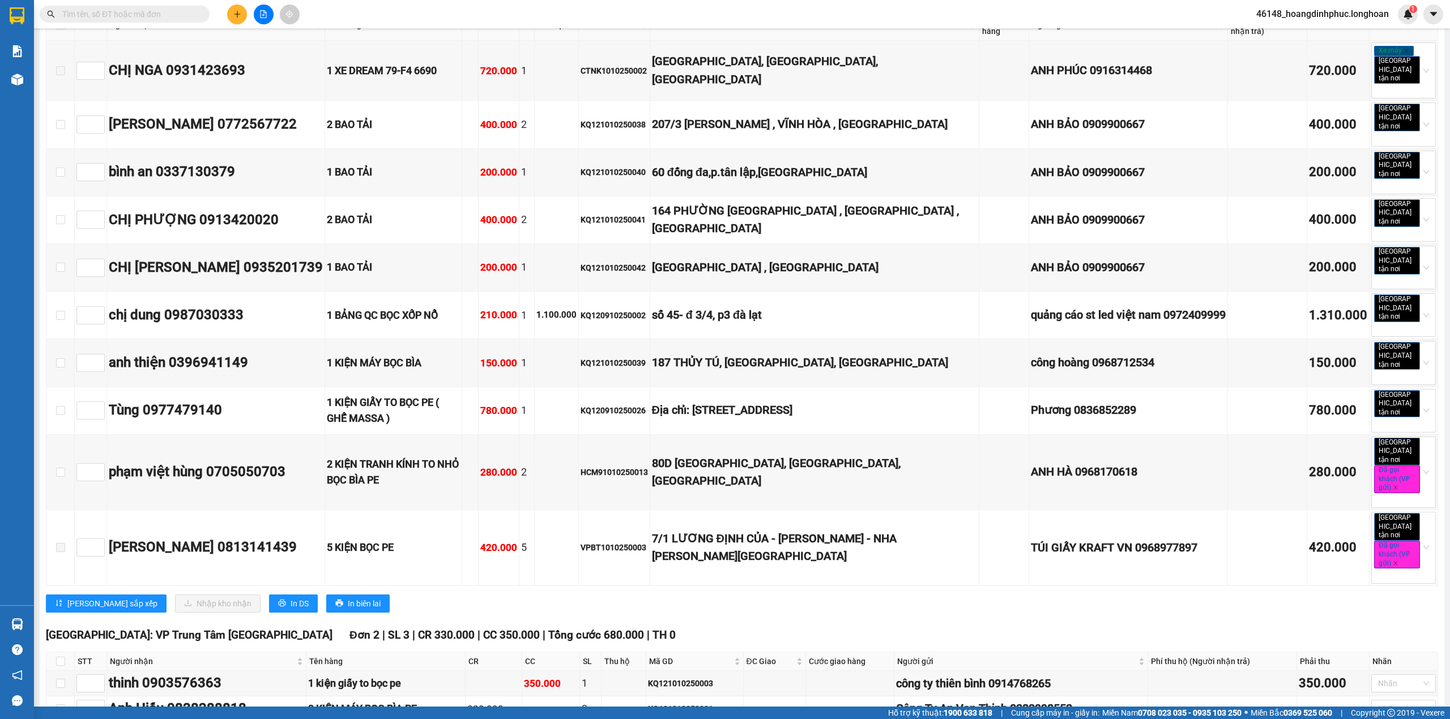
click at [55, 653] on th at bounding box center [60, 662] width 28 height 19
click at [57, 657] on input "checkbox" at bounding box center [60, 661] width 9 height 9
checkbox input "true"
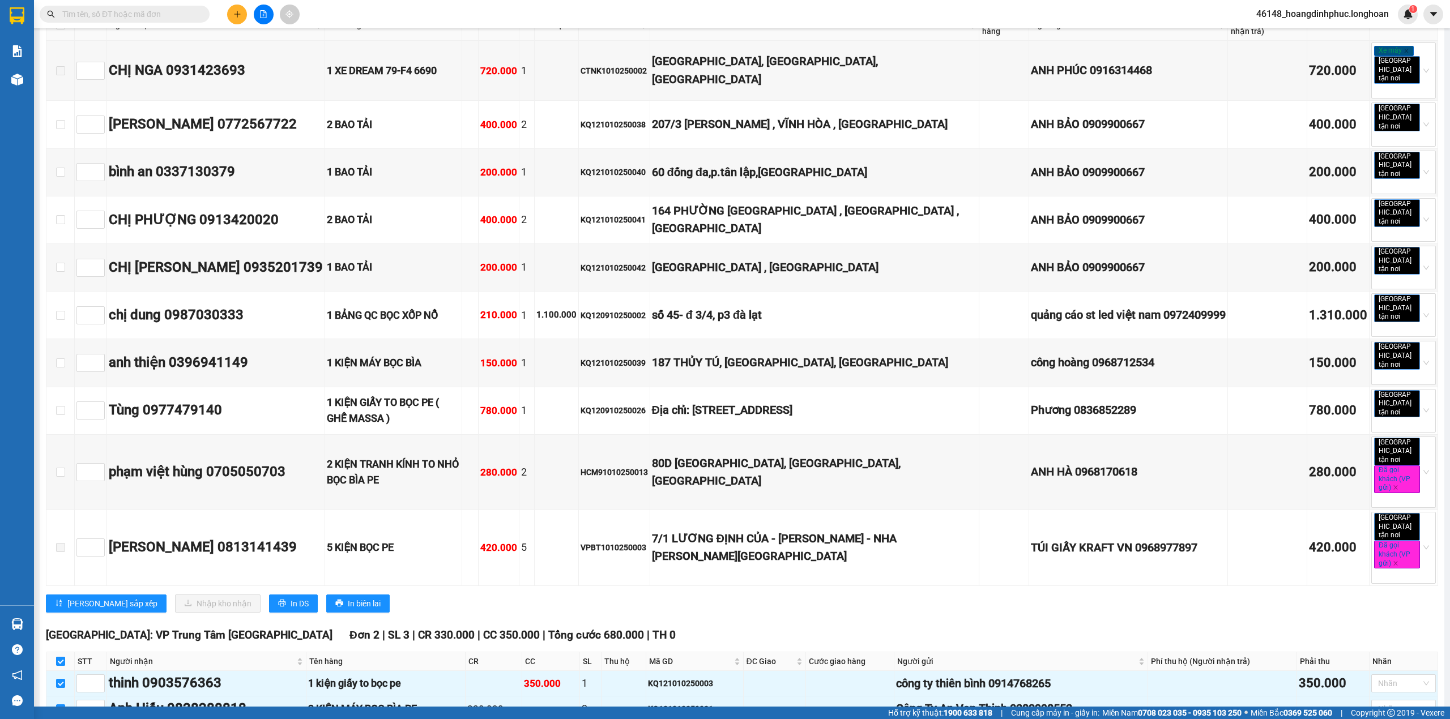
checkbox input "true"
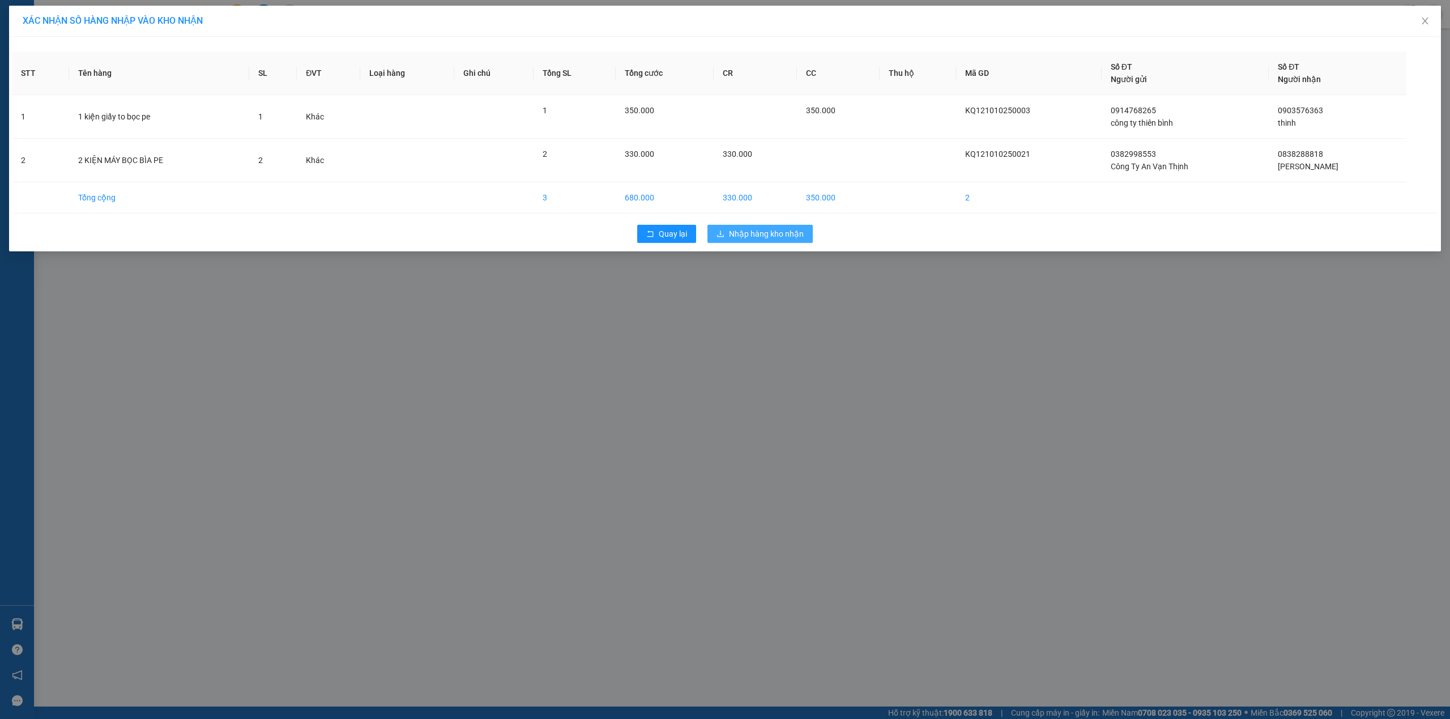
click at [741, 235] on span "Nhập hàng kho nhận" at bounding box center [766, 234] width 75 height 12
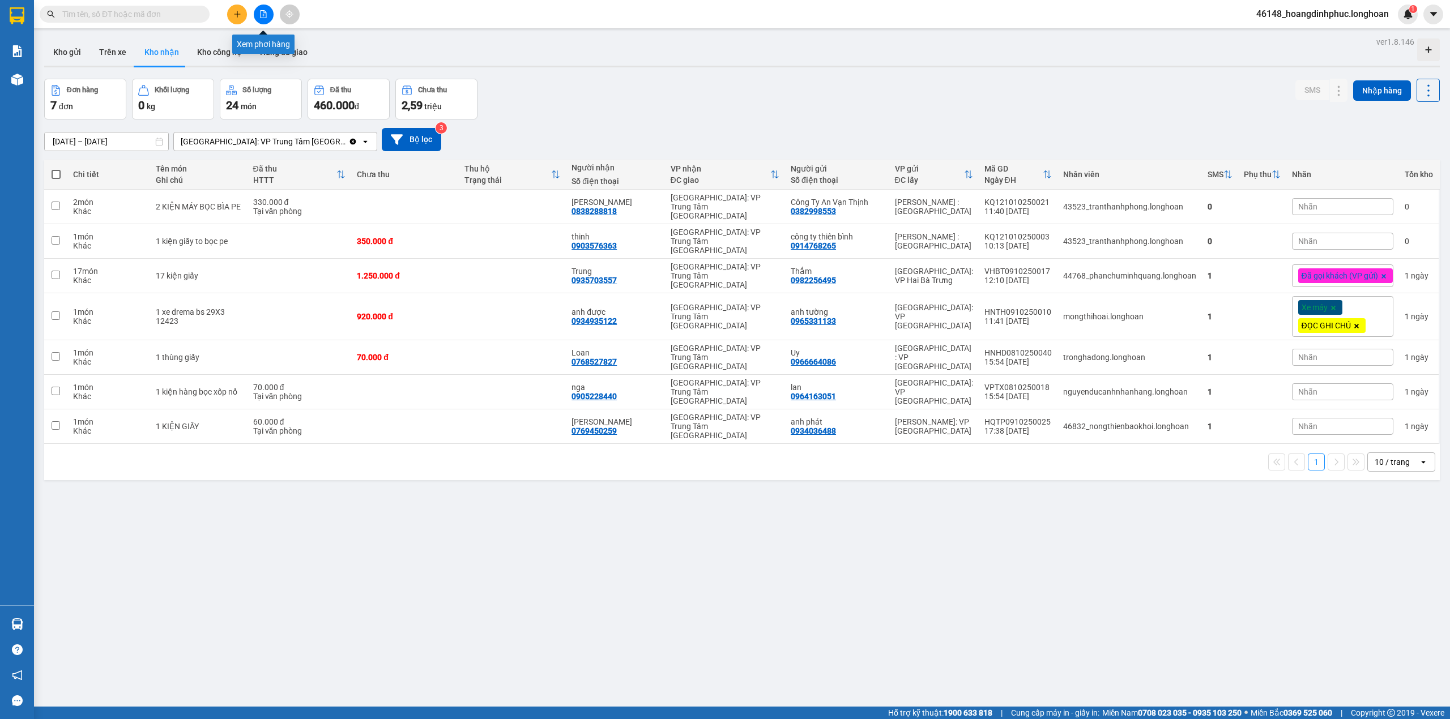
click at [262, 10] on icon "file-add" at bounding box center [263, 14] width 8 height 8
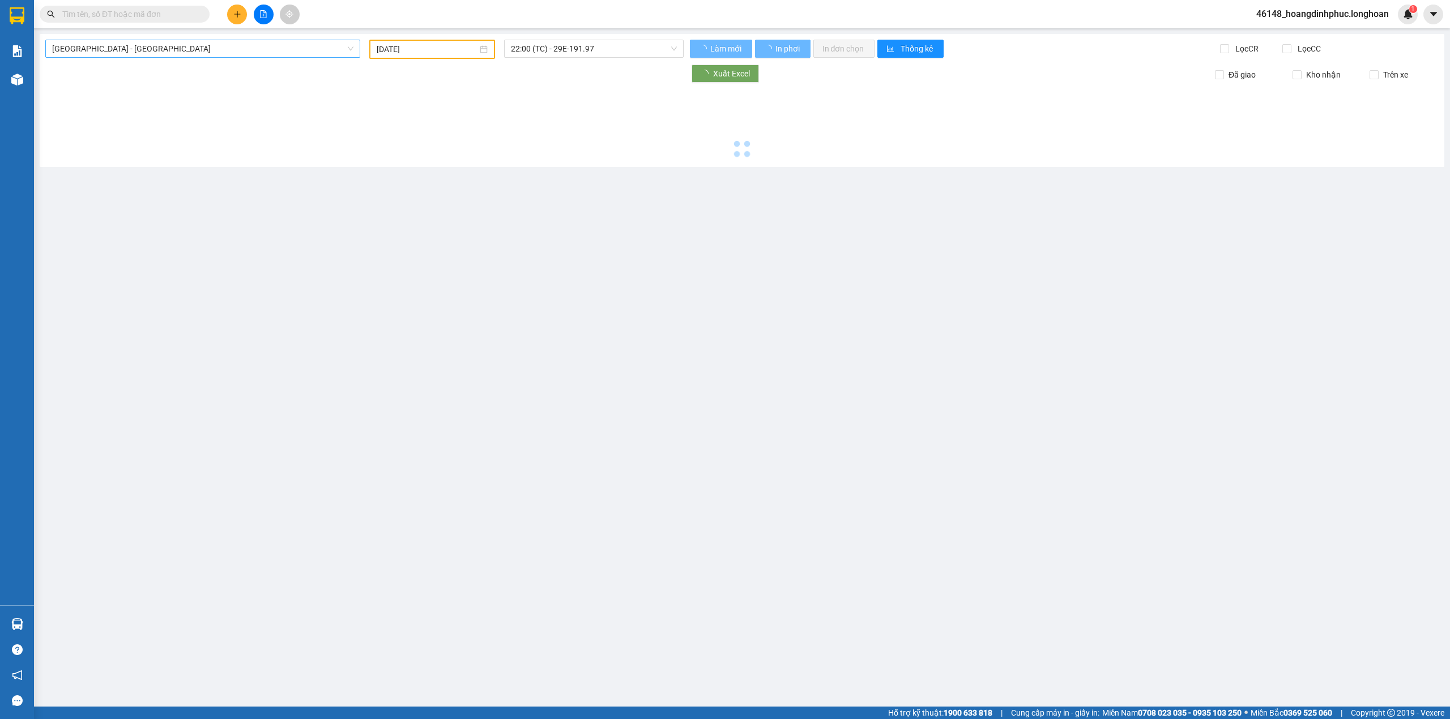
click at [227, 51] on span "[GEOGRAPHIC_DATA] - [GEOGRAPHIC_DATA]" at bounding box center [202, 48] width 301 height 17
type input "[DATE]"
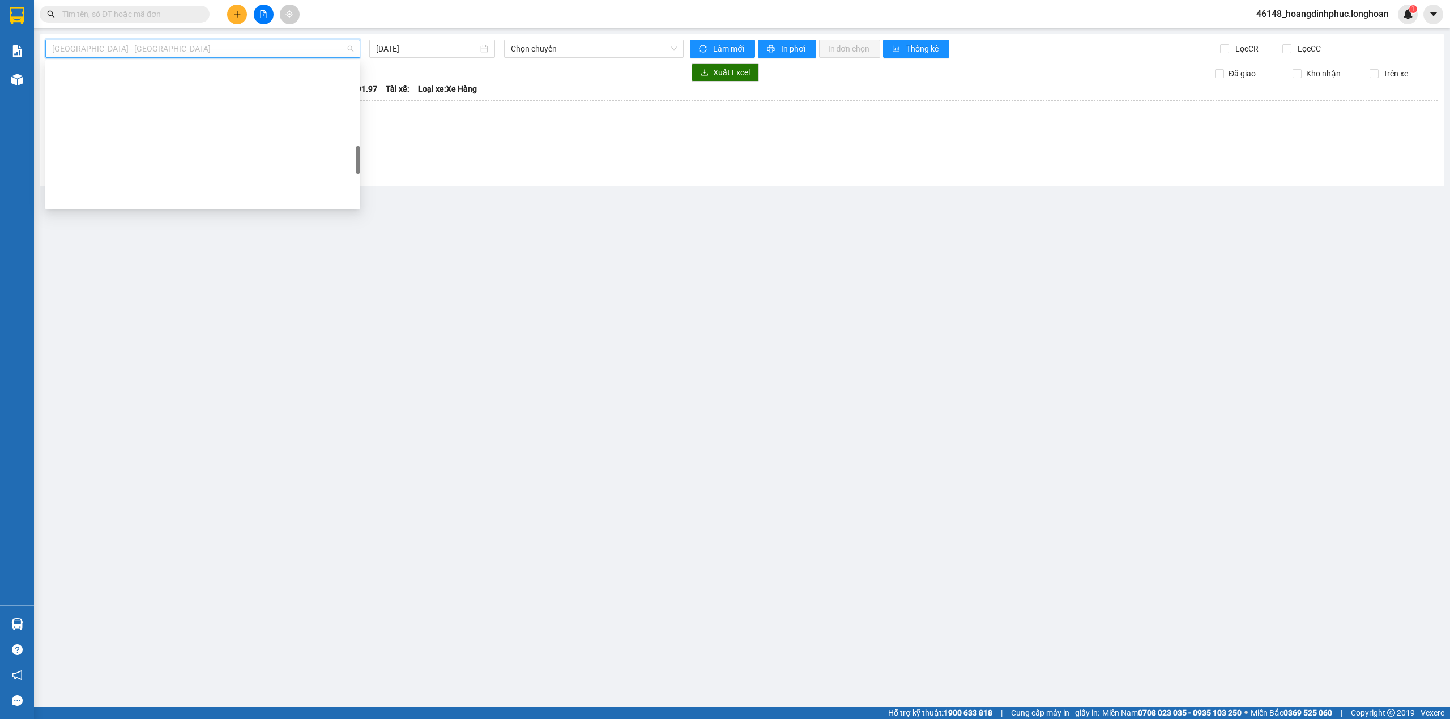
scroll to position [798, 0]
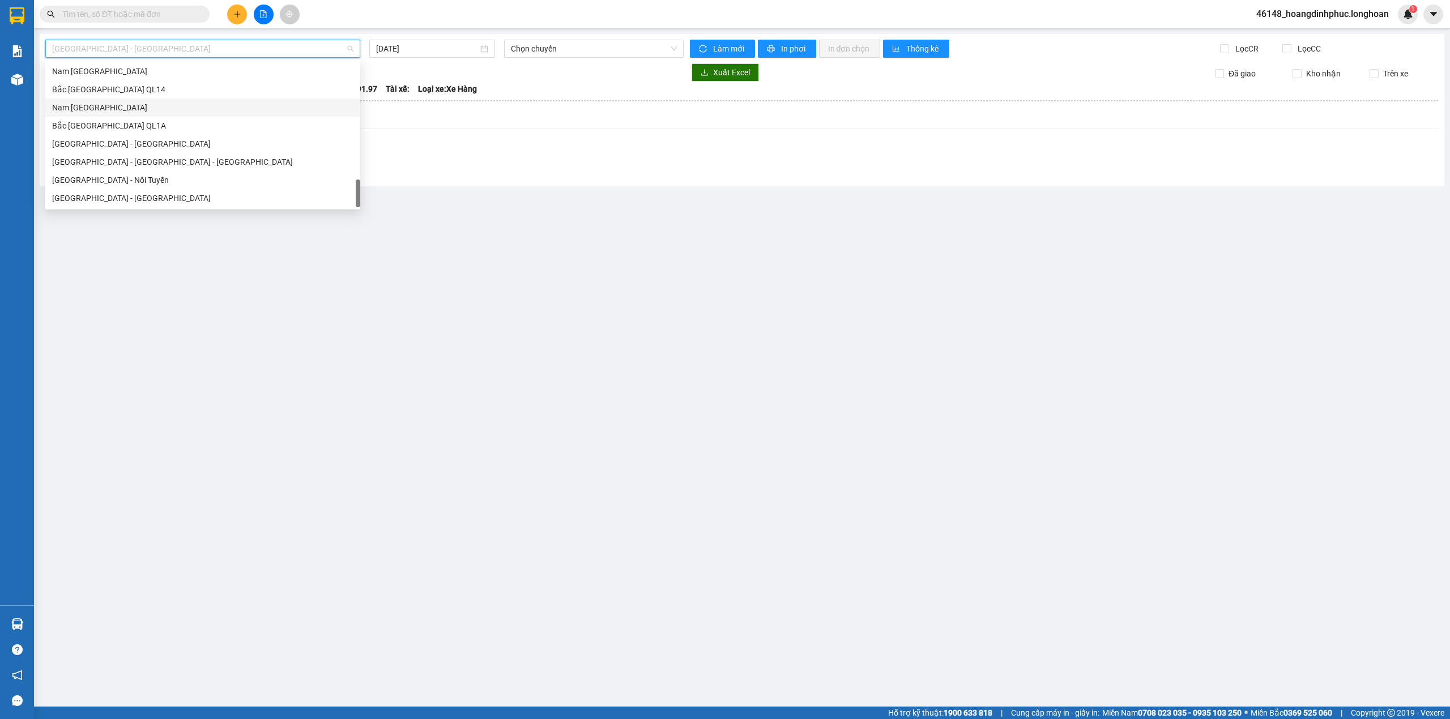
click at [159, 109] on div "Nam [GEOGRAPHIC_DATA]" at bounding box center [202, 107] width 301 height 12
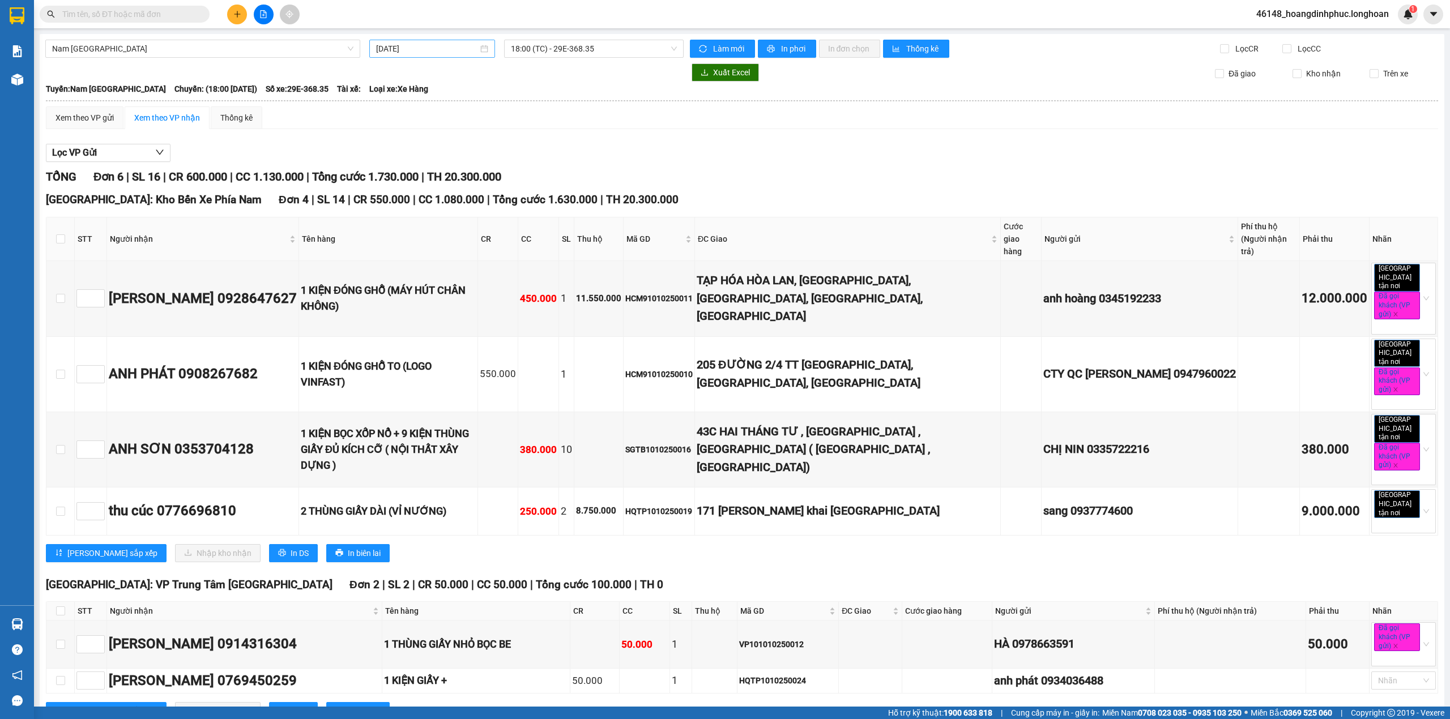
click at [444, 41] on div "[DATE]" at bounding box center [432, 49] width 126 height 18
click at [479, 127] on div "10" at bounding box center [486, 132] width 14 height 14
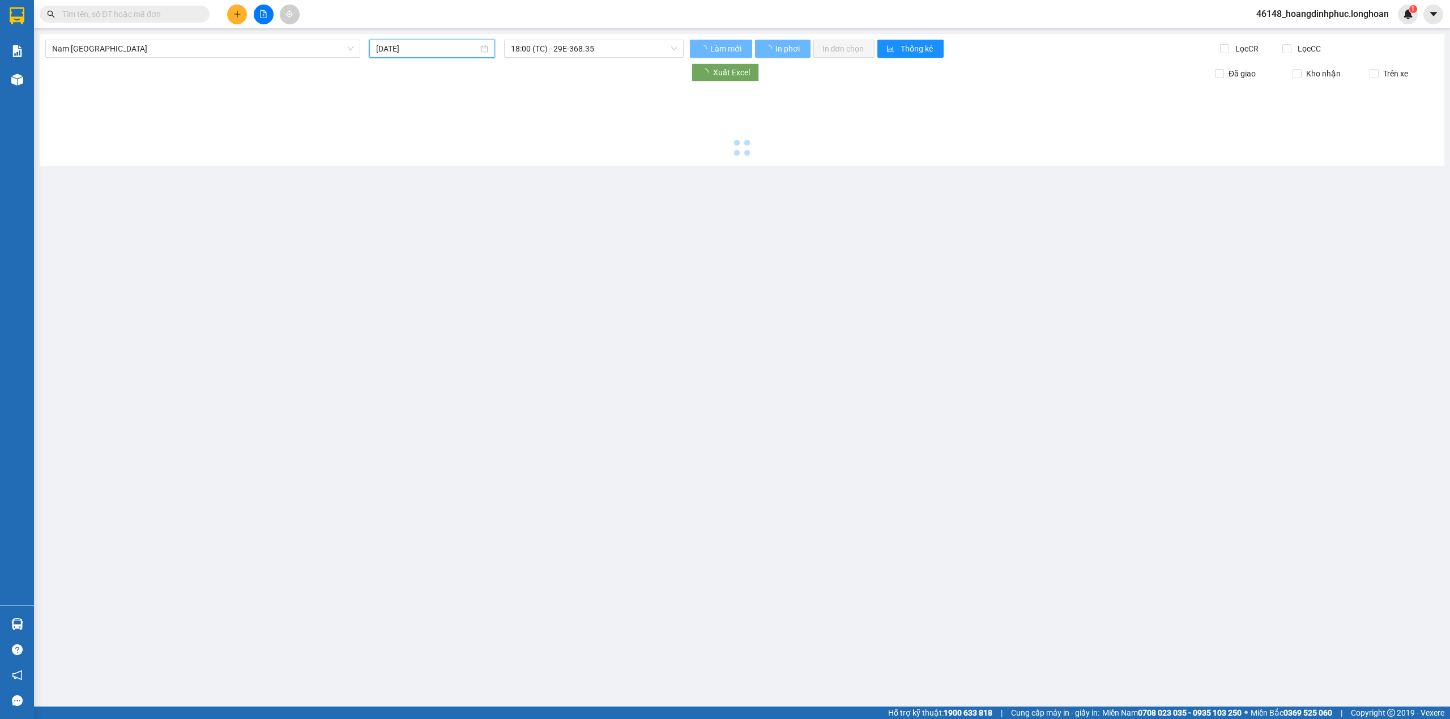
type input "[DATE]"
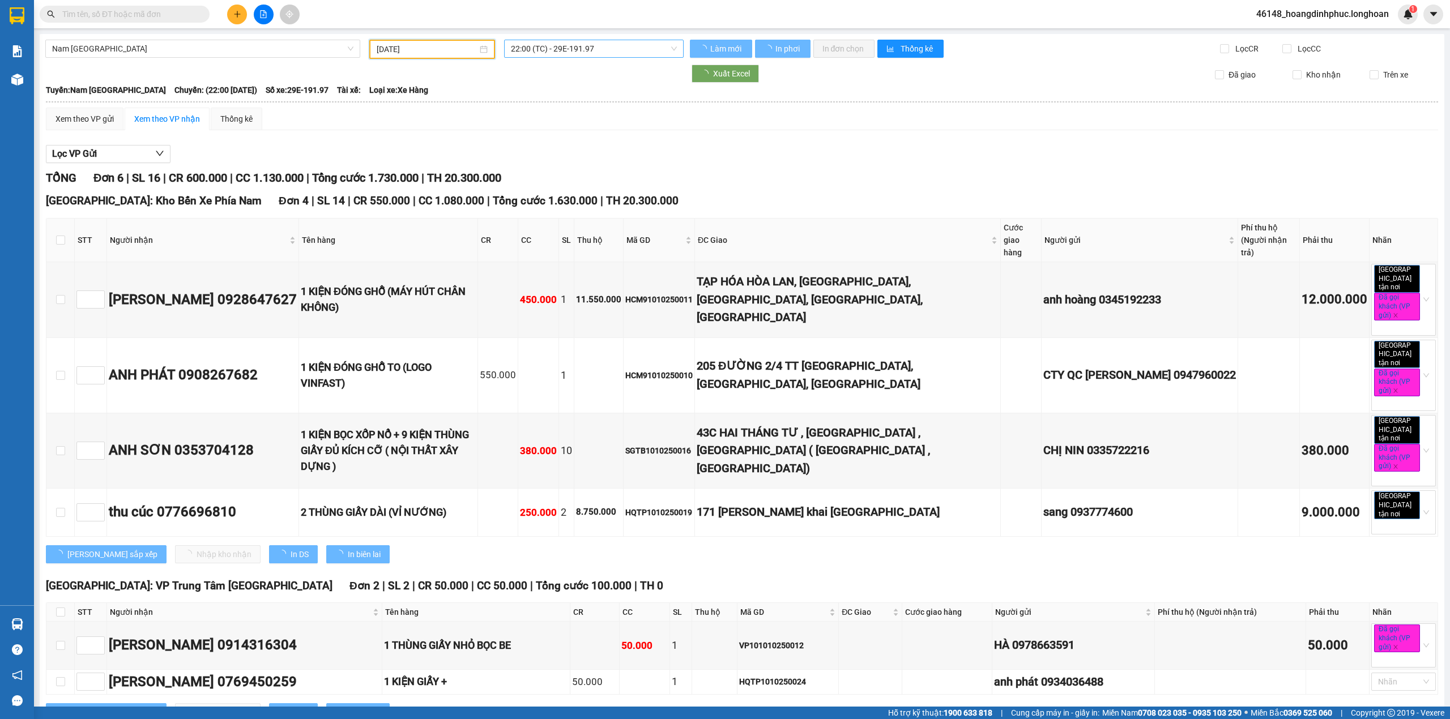
click at [556, 50] on span "22:00 (TC) - 29E-191.97" at bounding box center [594, 48] width 167 height 17
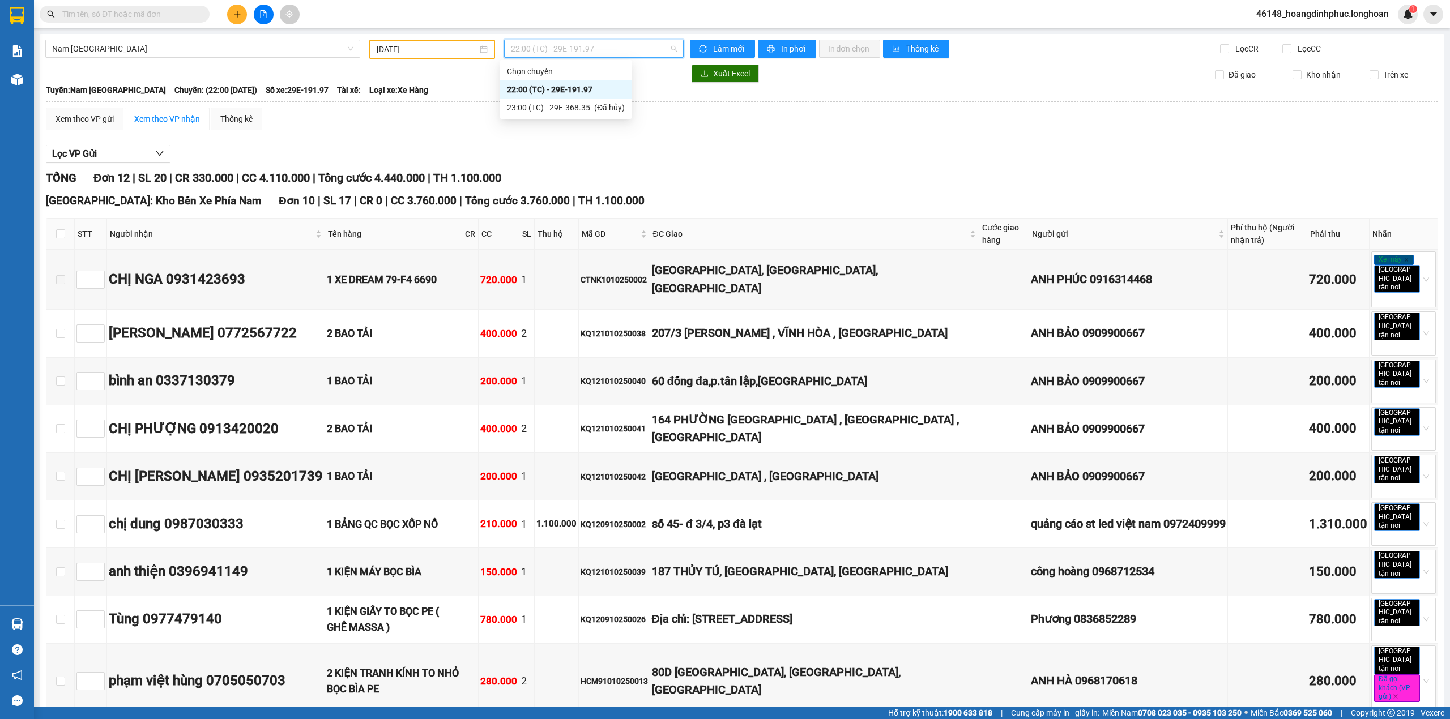
click at [556, 50] on span "22:00 (TC) - 29E-191.97" at bounding box center [594, 48] width 167 height 17
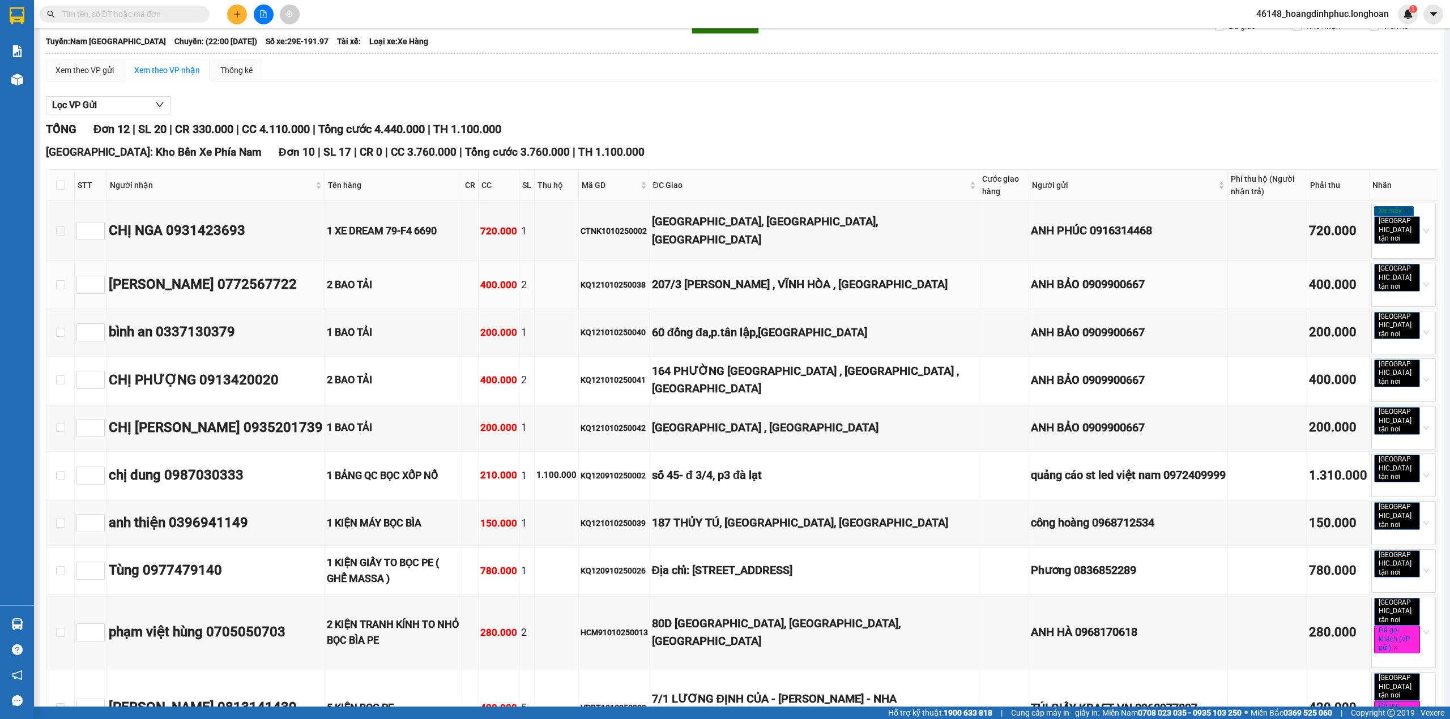
scroll to position [75, 0]
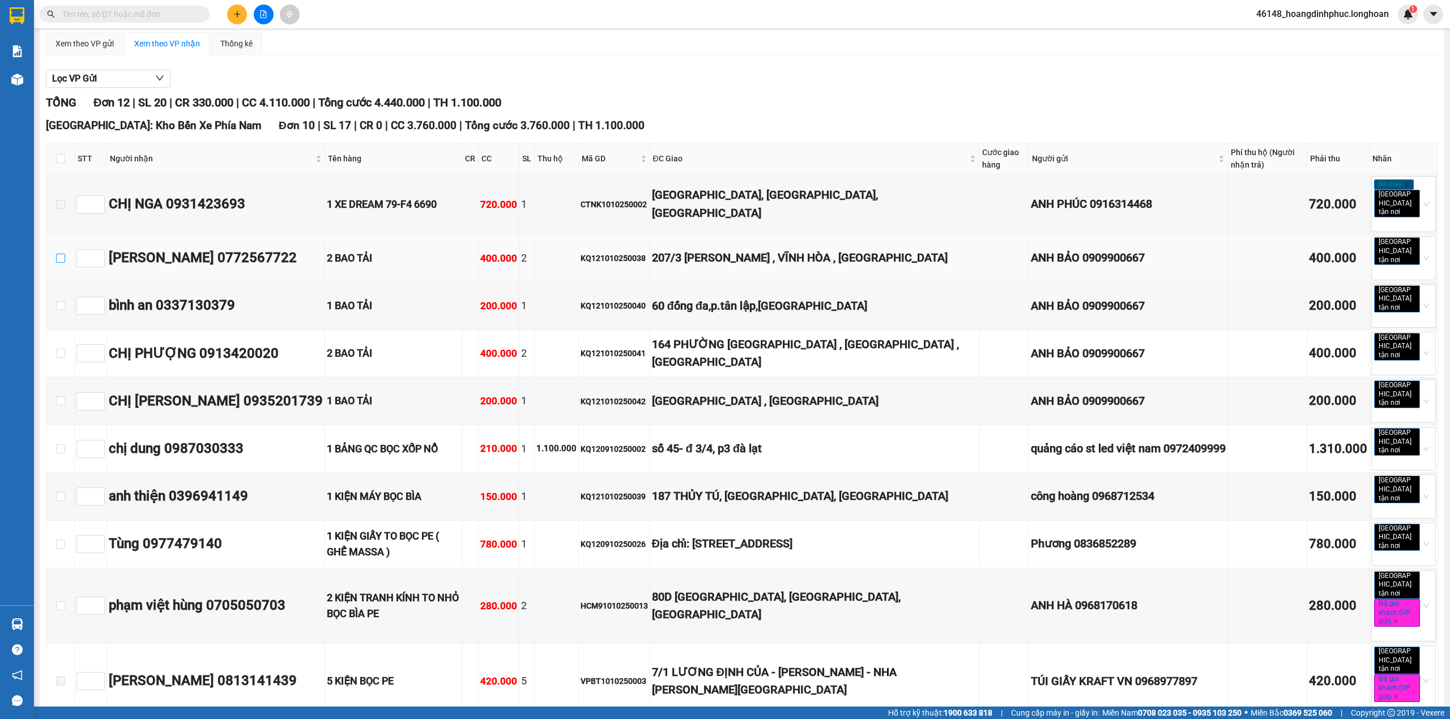
click at [56, 254] on input "checkbox" at bounding box center [60, 258] width 9 height 9
checkbox input "true"
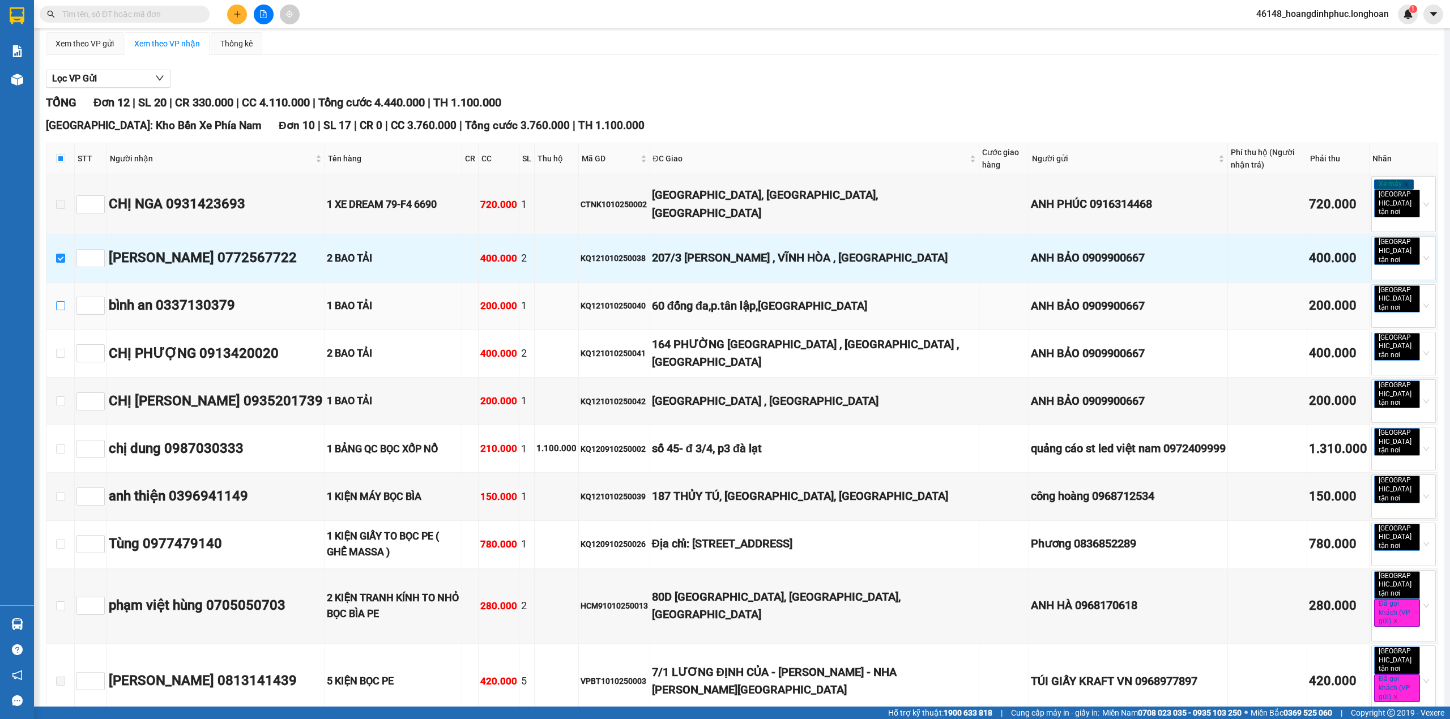
click at [61, 301] on input "checkbox" at bounding box center [60, 305] width 9 height 9
checkbox input "true"
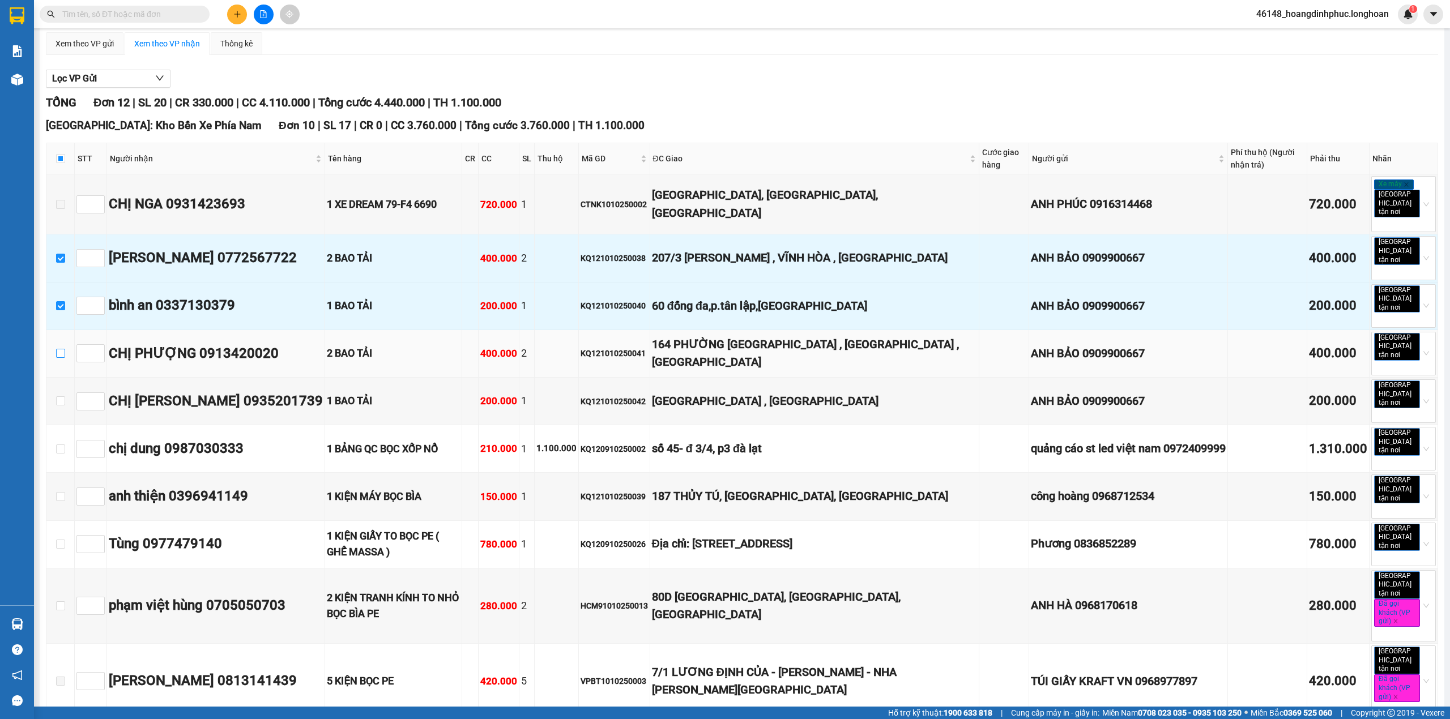
click at [62, 349] on input "checkbox" at bounding box center [60, 353] width 9 height 9
checkbox input "true"
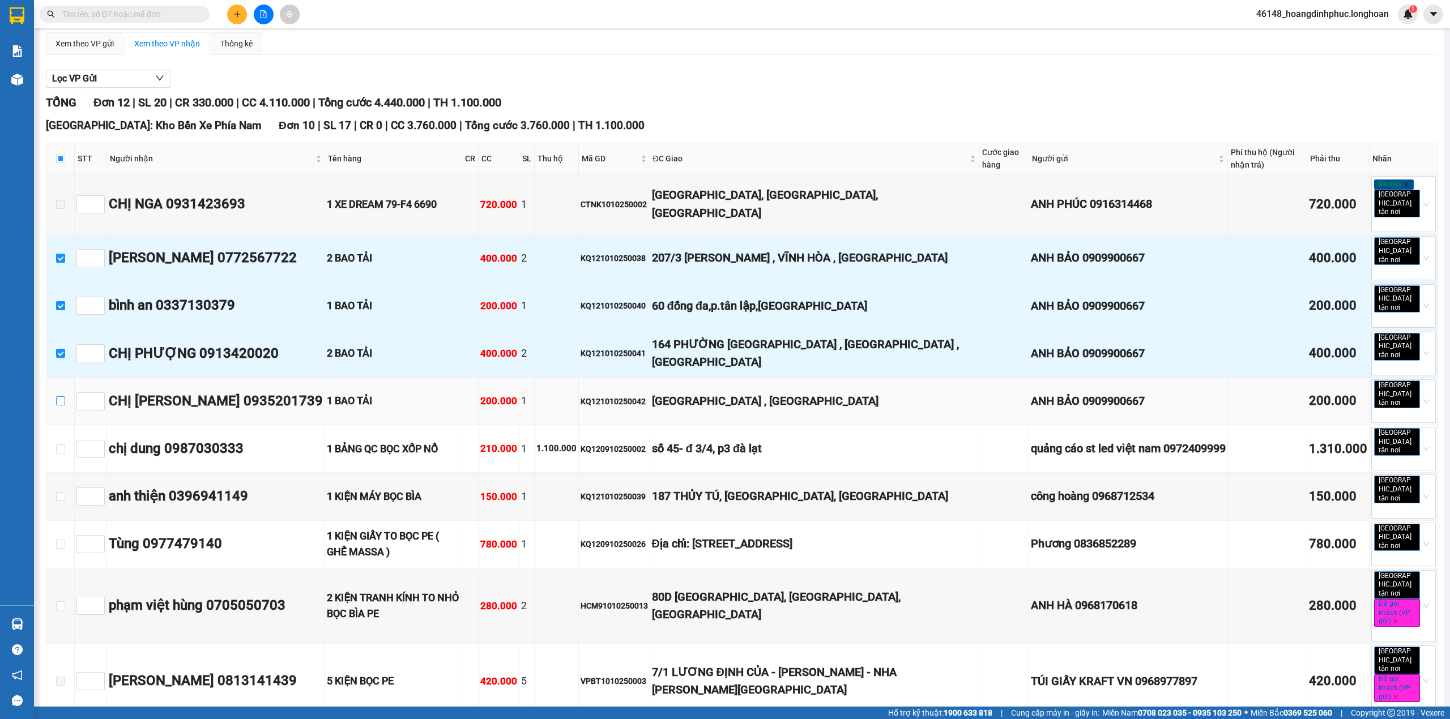
click at [61, 378] on td at bounding box center [60, 402] width 28 height 48
click at [60, 397] on input "checkbox" at bounding box center [60, 401] width 9 height 9
checkbox input "true"
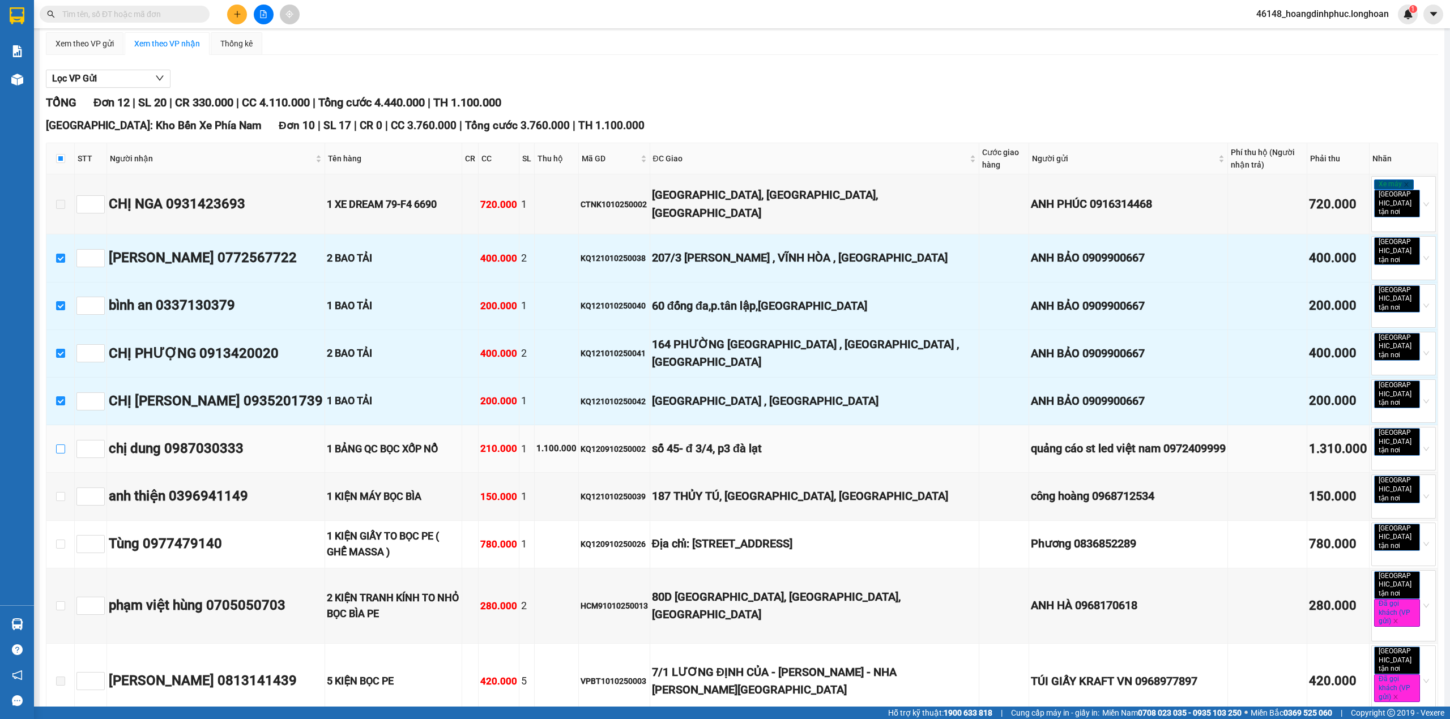
click at [62, 445] on input "checkbox" at bounding box center [60, 449] width 9 height 9
checkbox input "true"
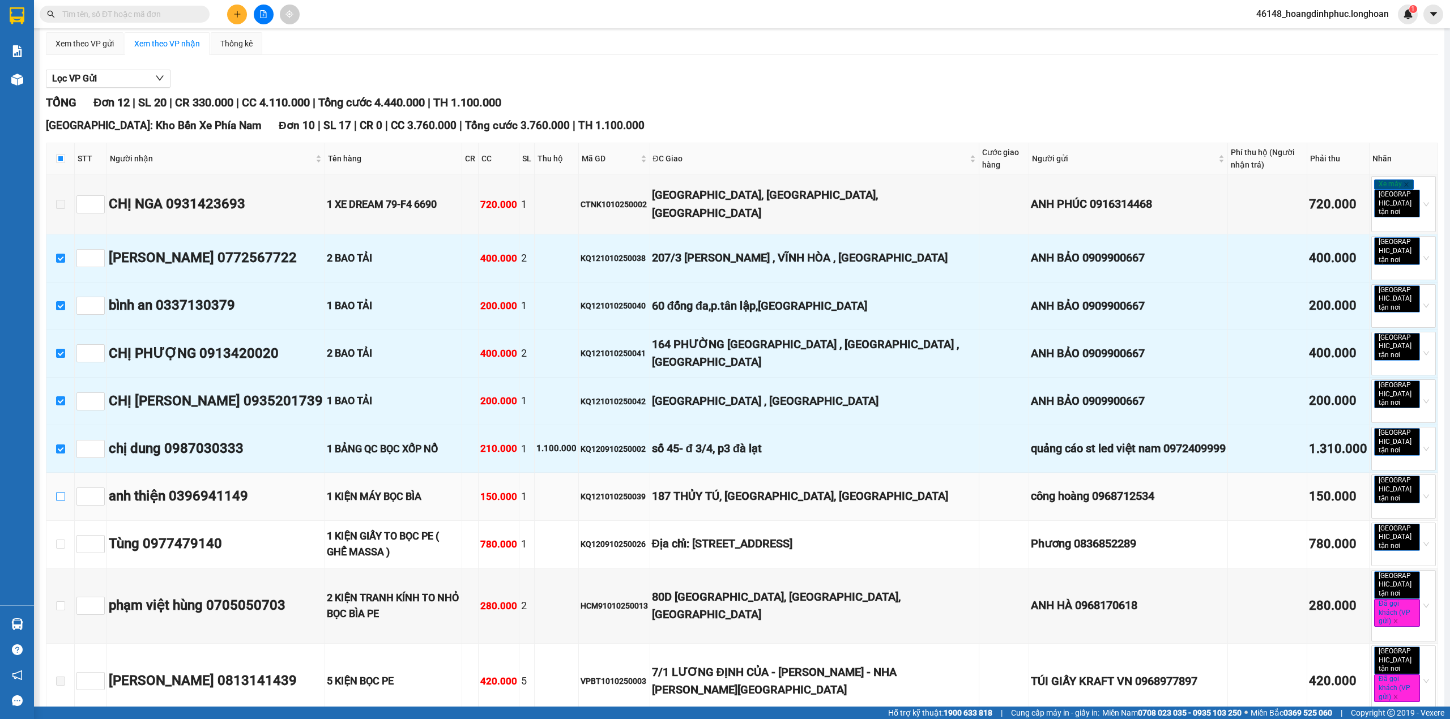
click at [64, 492] on input "checkbox" at bounding box center [60, 496] width 9 height 9
checkbox input "true"
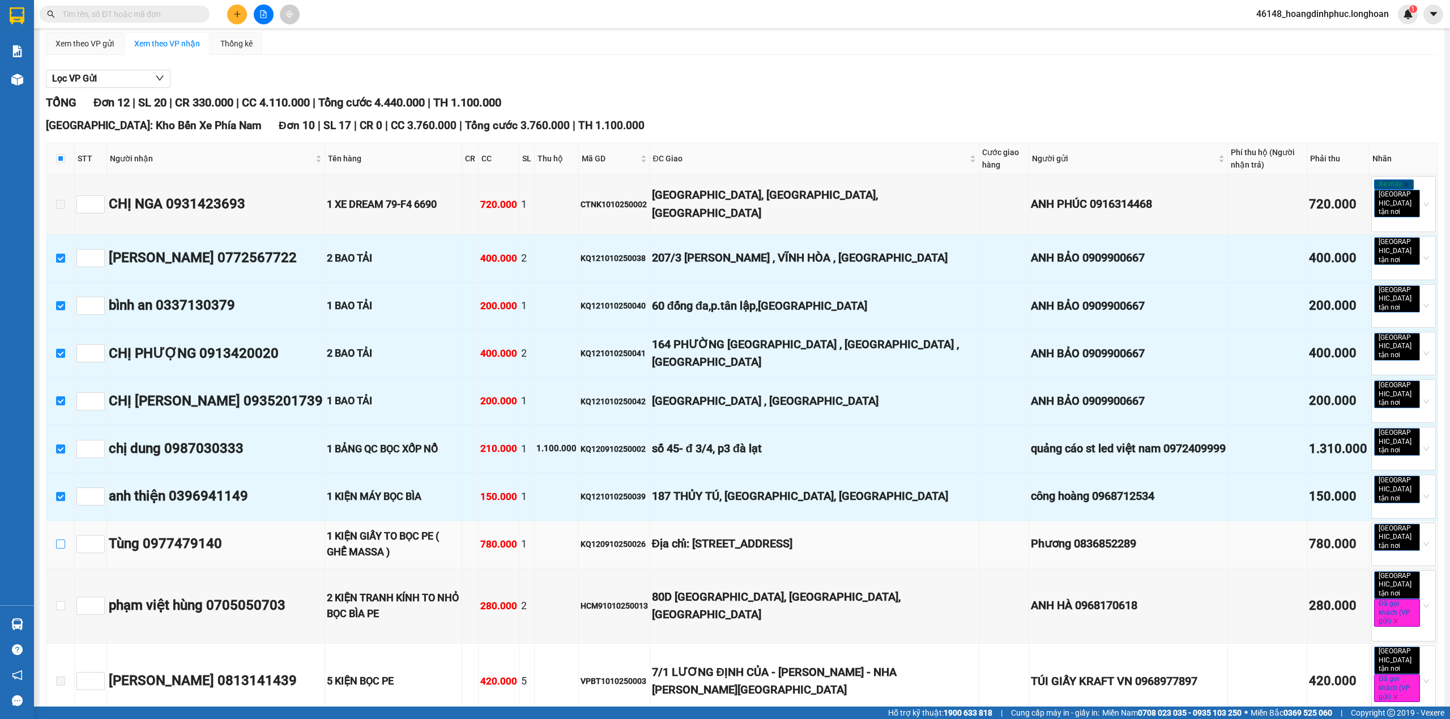
click at [63, 540] on input "checkbox" at bounding box center [60, 544] width 9 height 9
checkbox input "true"
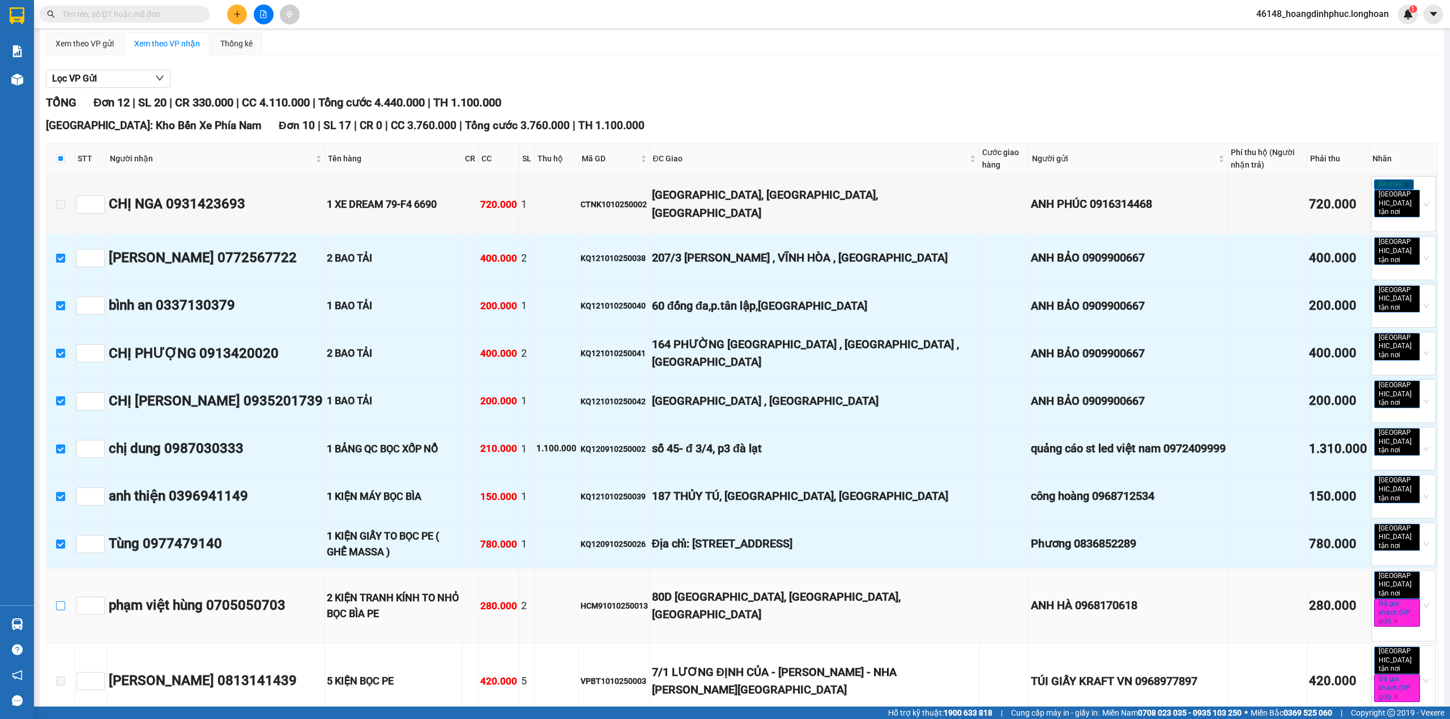
click at [56, 602] on input "checkbox" at bounding box center [60, 606] width 9 height 9
checkbox input "true"
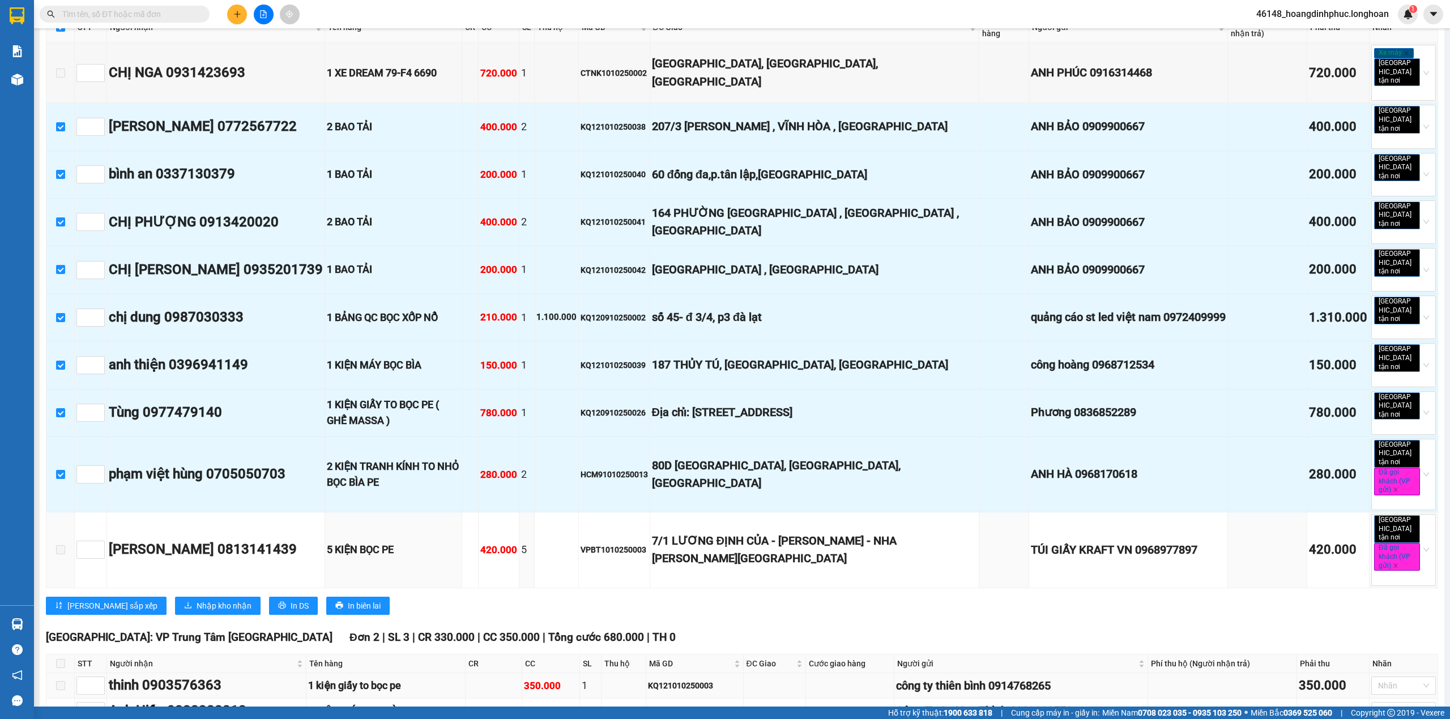
scroll to position [209, 0]
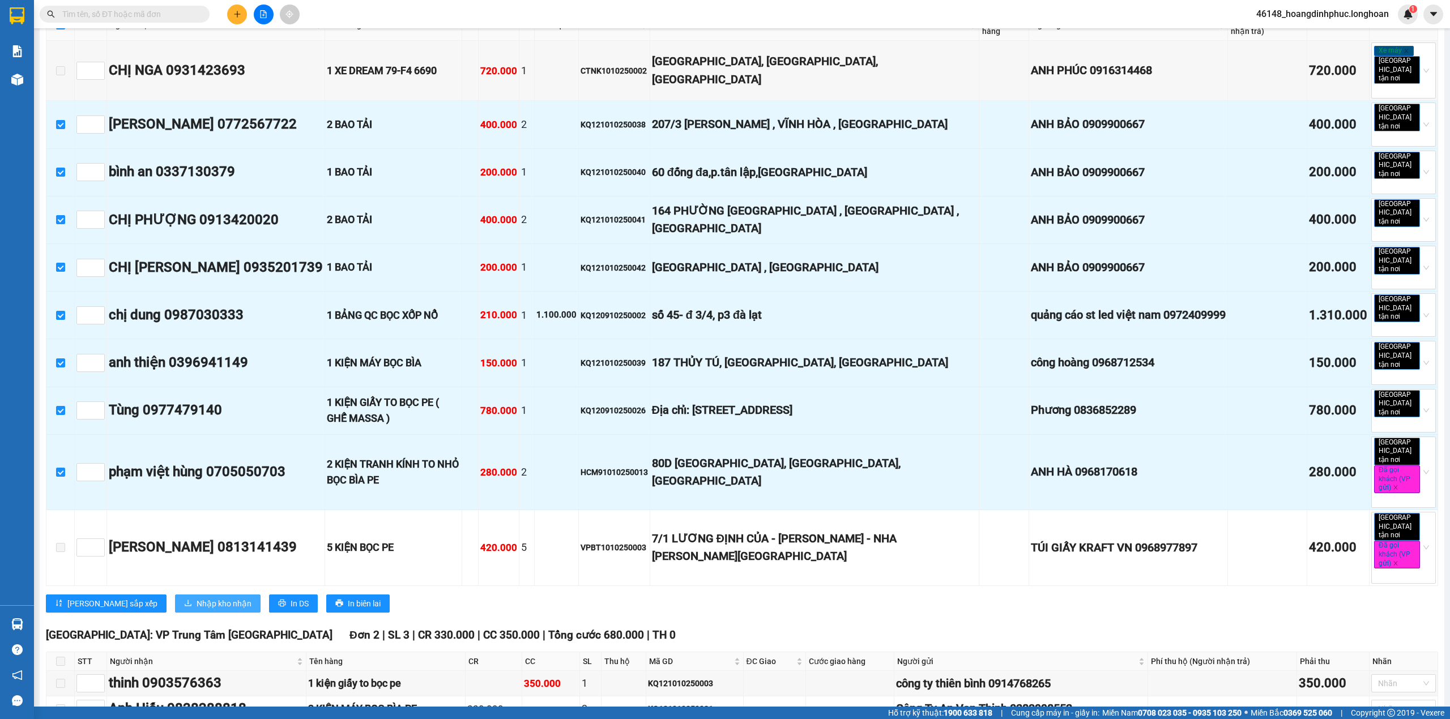
click at [197, 598] on span "Nhập kho nhận" at bounding box center [224, 604] width 55 height 12
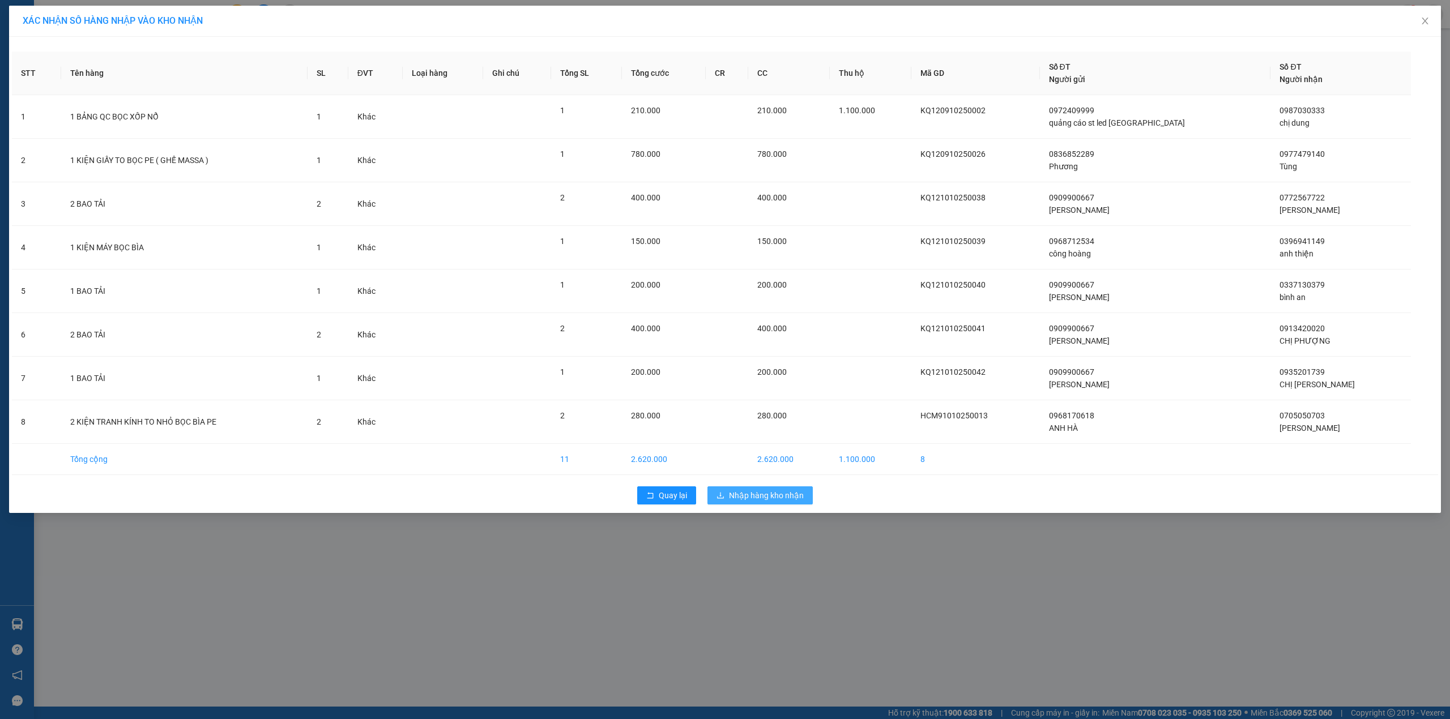
click at [764, 493] on span "Nhập hàng kho nhận" at bounding box center [766, 495] width 75 height 12
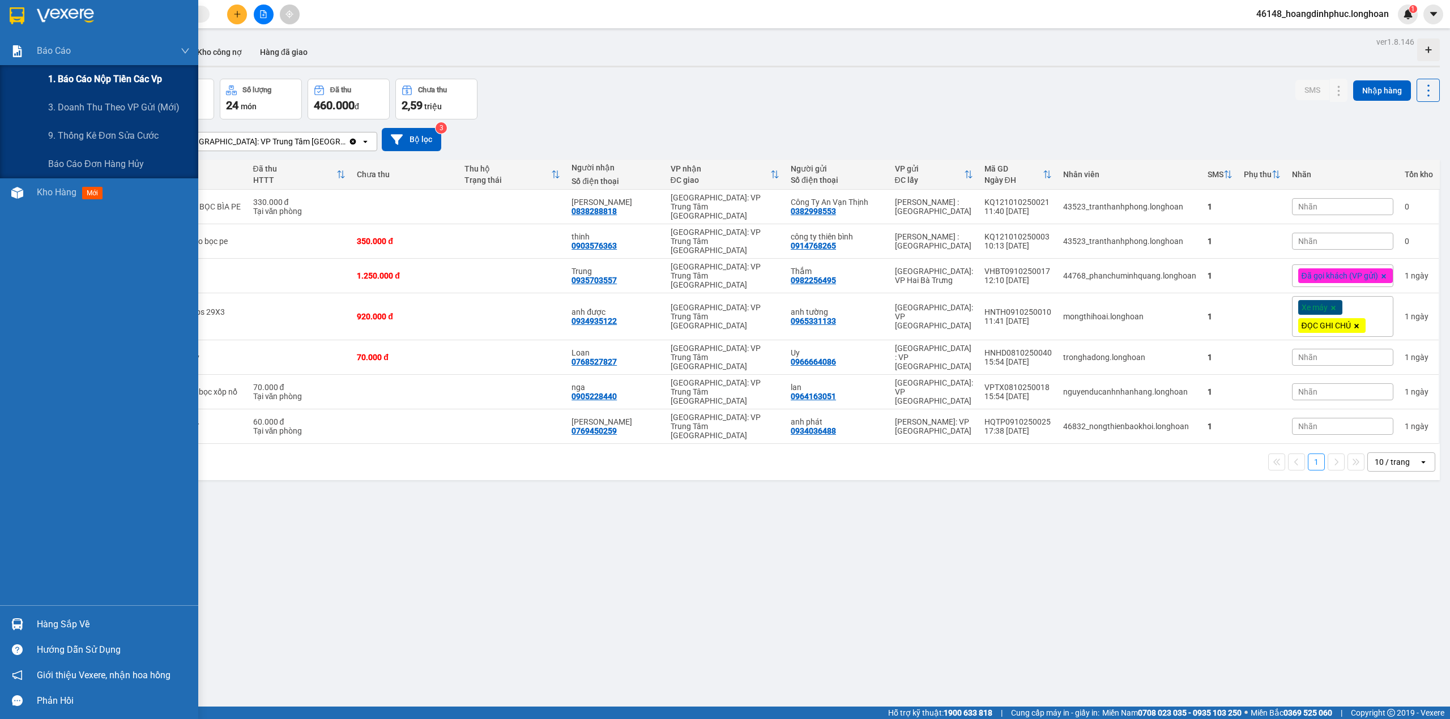
click at [64, 73] on span "1. Báo cáo nộp tiền các vp" at bounding box center [105, 79] width 114 height 14
